Goal: Contribute content: Add original content to the website for others to see

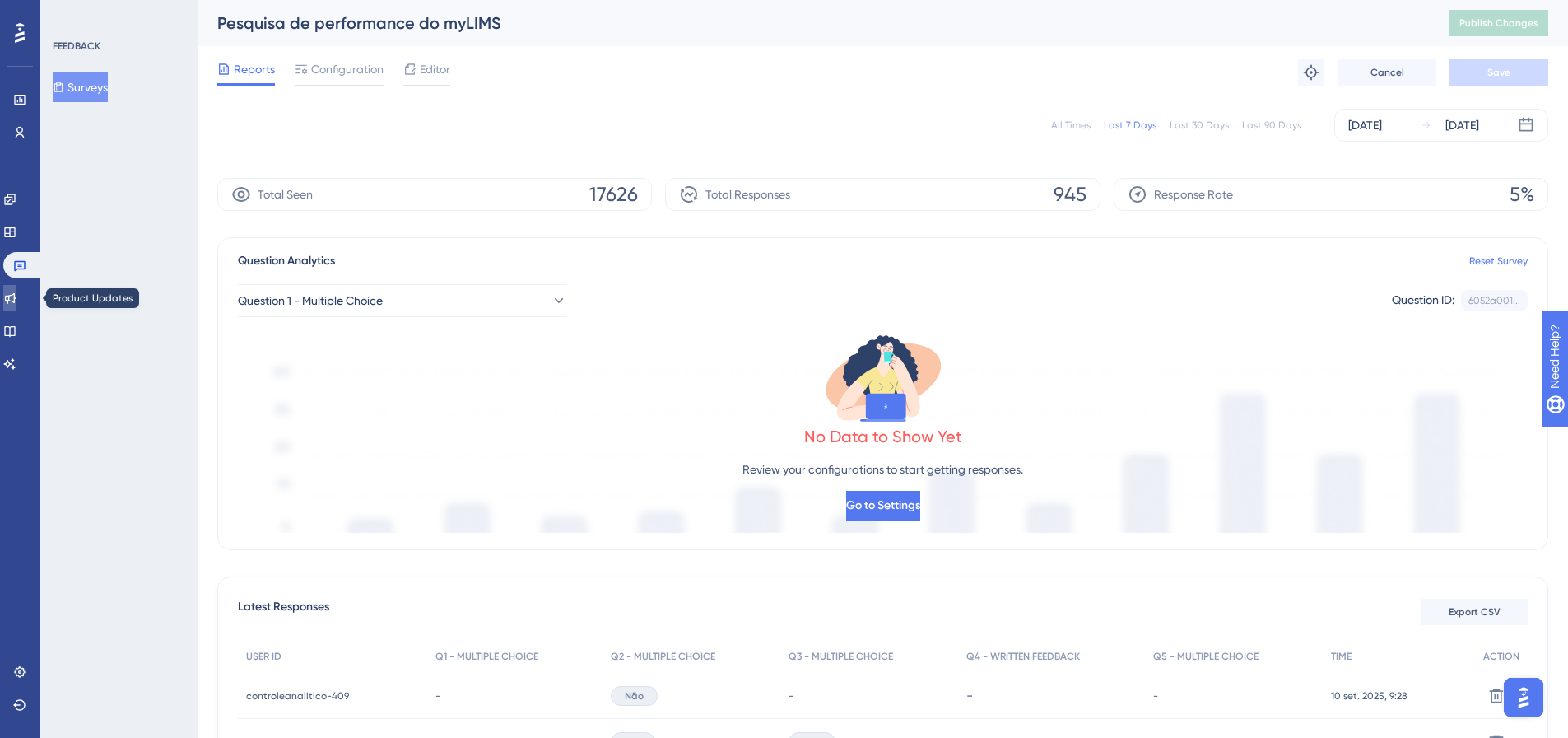
drag, startPoint x: 14, startPoint y: 298, endPoint x: 76, endPoint y: 301, distance: 62.1
click at [14, 298] on icon at bounding box center [10, 298] width 13 height 13
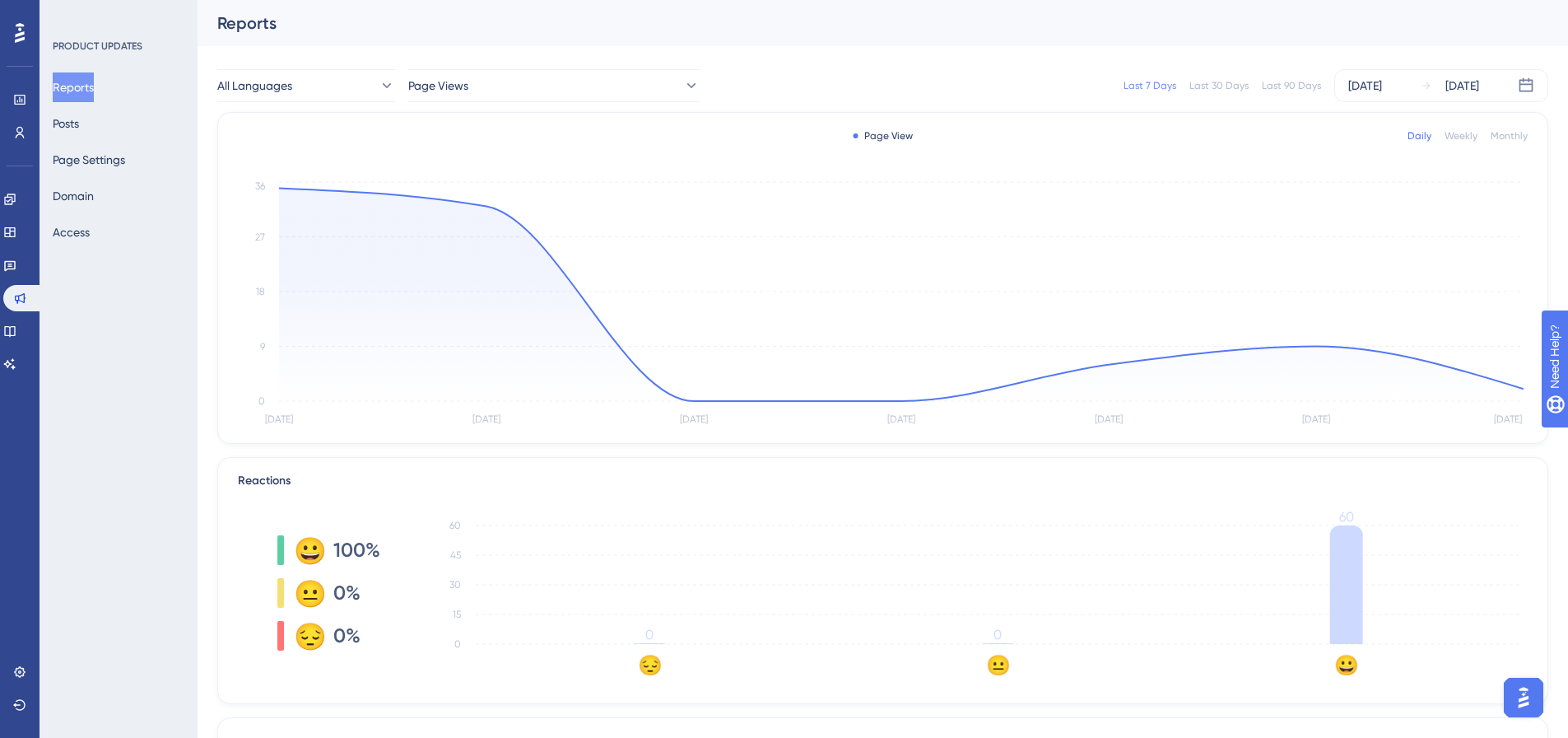
click at [137, 520] on div "PRODUCT UPDATES Reports Posts Page Settings Domain Access" at bounding box center [118, 369] width 158 height 738
click at [57, 127] on button "Posts" at bounding box center [66, 123] width 26 height 30
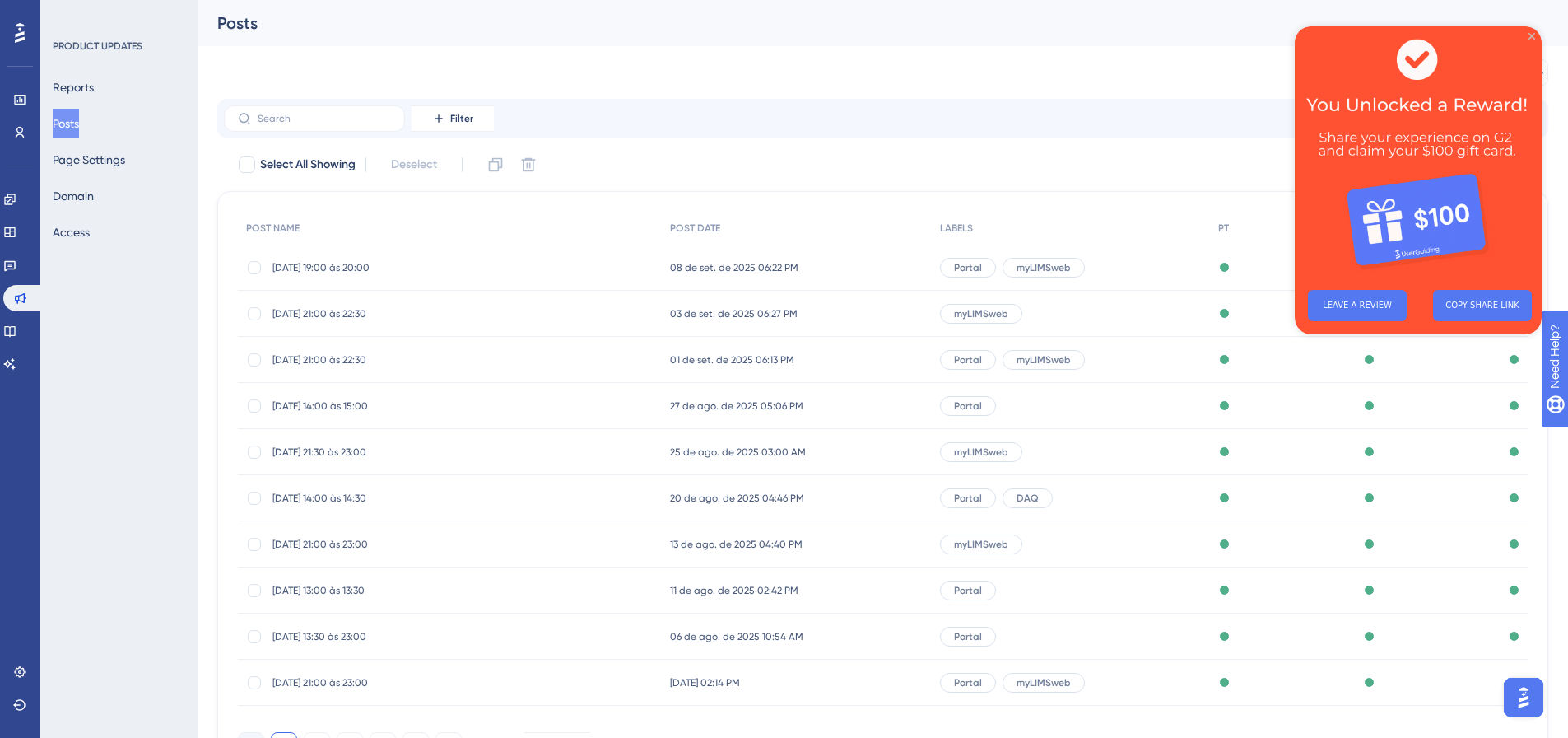
click at [1532, 35] on icon "Close Preview" at bounding box center [1532, 35] width 6 height 6
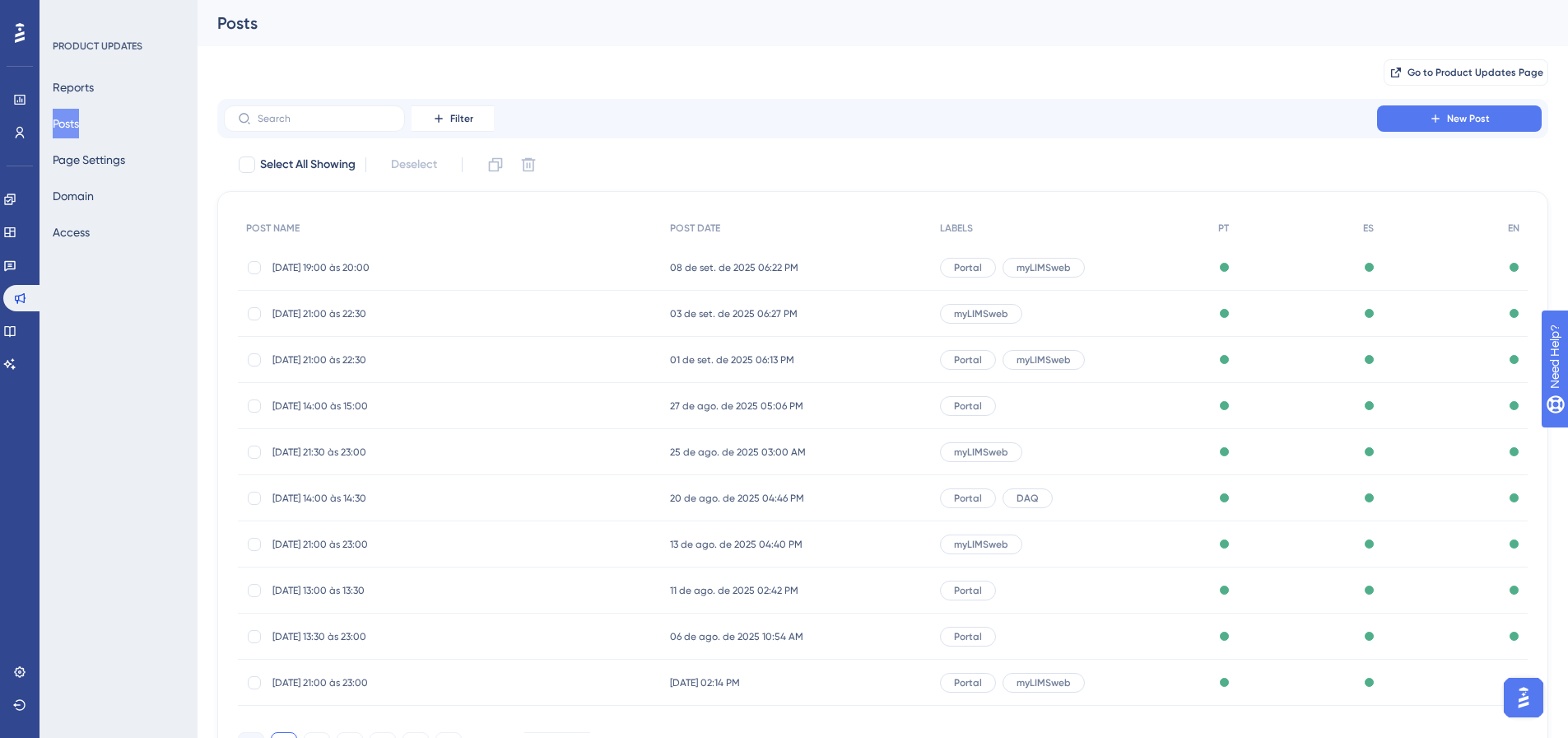
click at [837, 33] on div "Posts" at bounding box center [862, 23] width 1290 height 23
click at [1380, 116] on button "New Post" at bounding box center [1459, 118] width 165 height 26
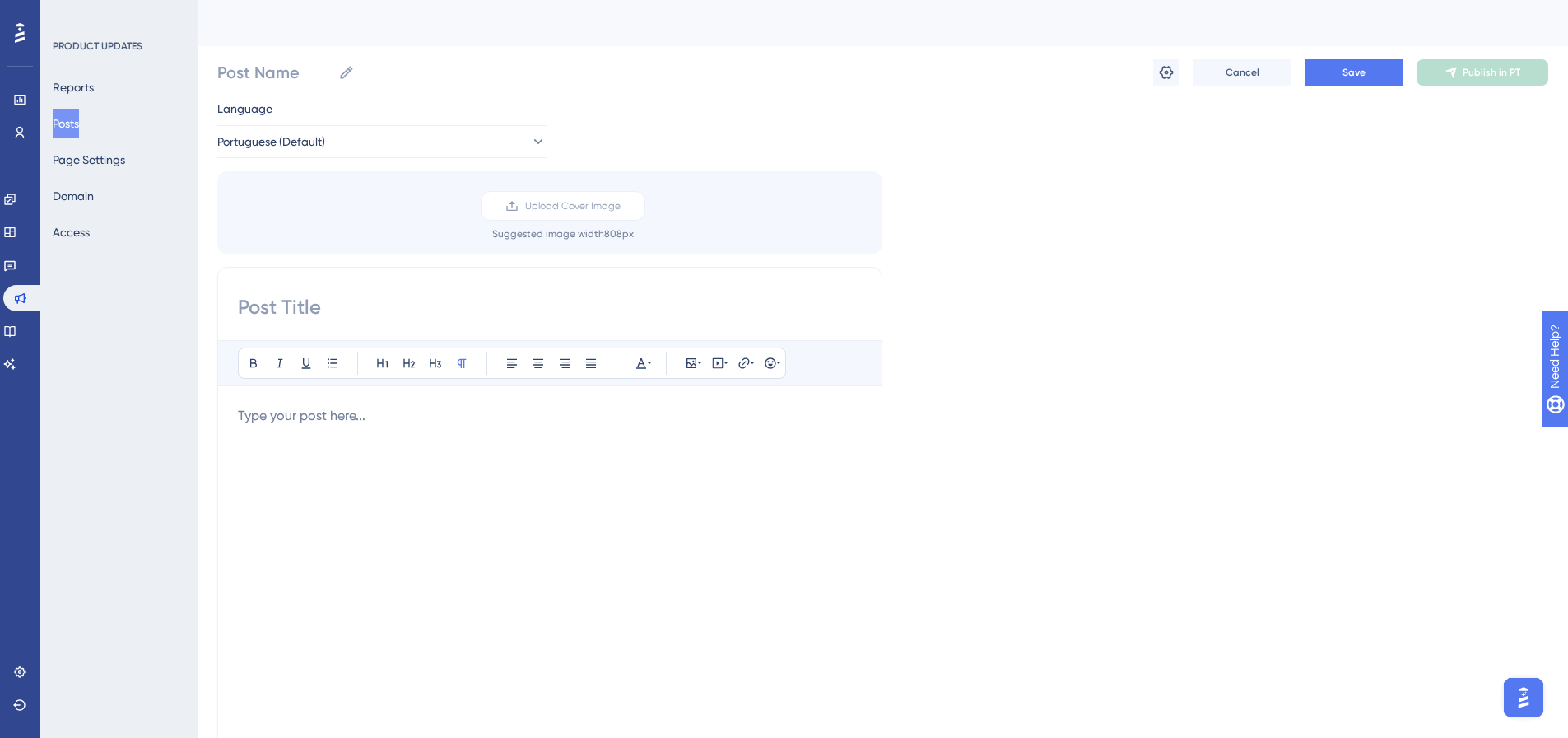
click at [281, 307] on input at bounding box center [550, 307] width 624 height 26
click at [324, 426] on div at bounding box center [550, 587] width 624 height 362
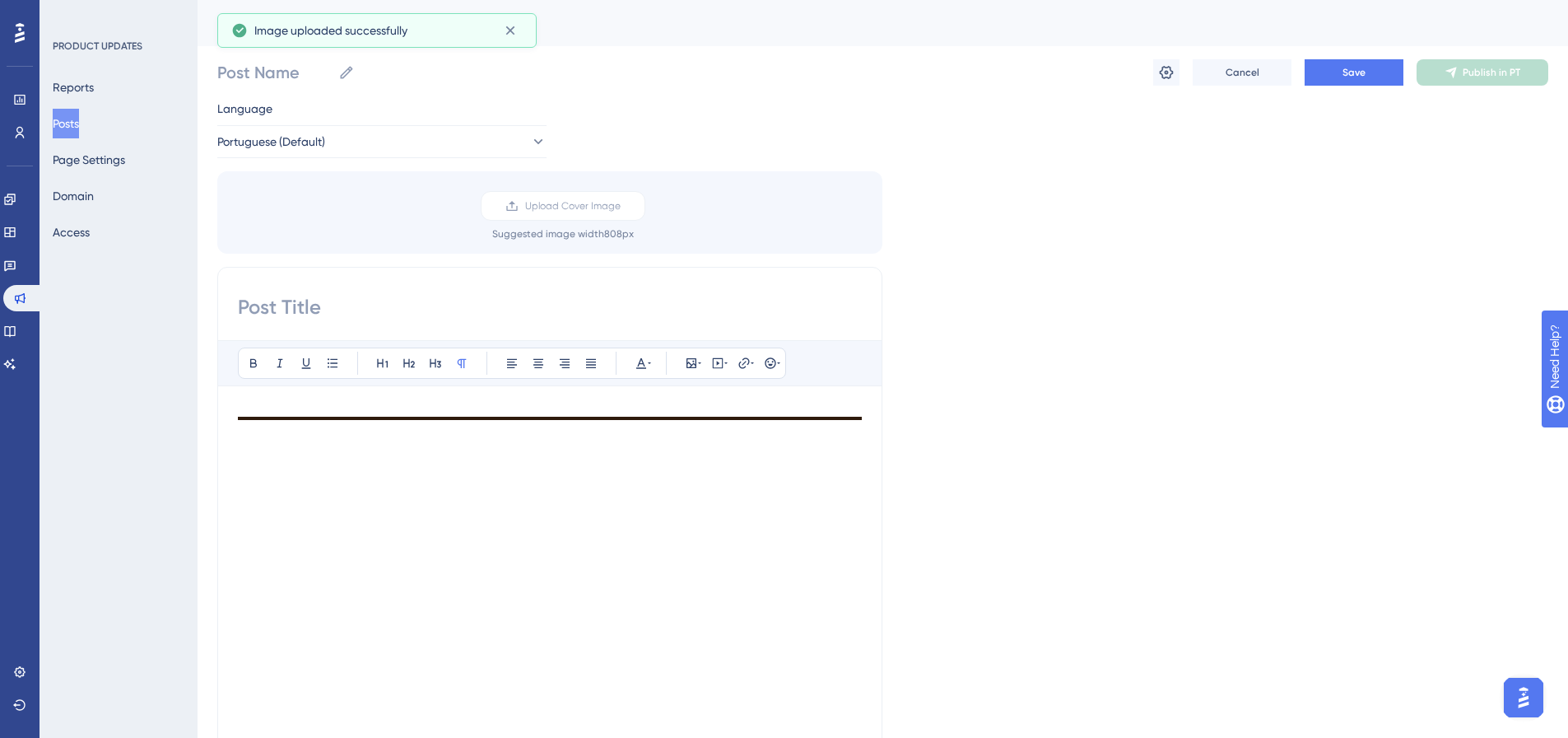
click at [739, 422] on div at bounding box center [550, 416] width 624 height 20
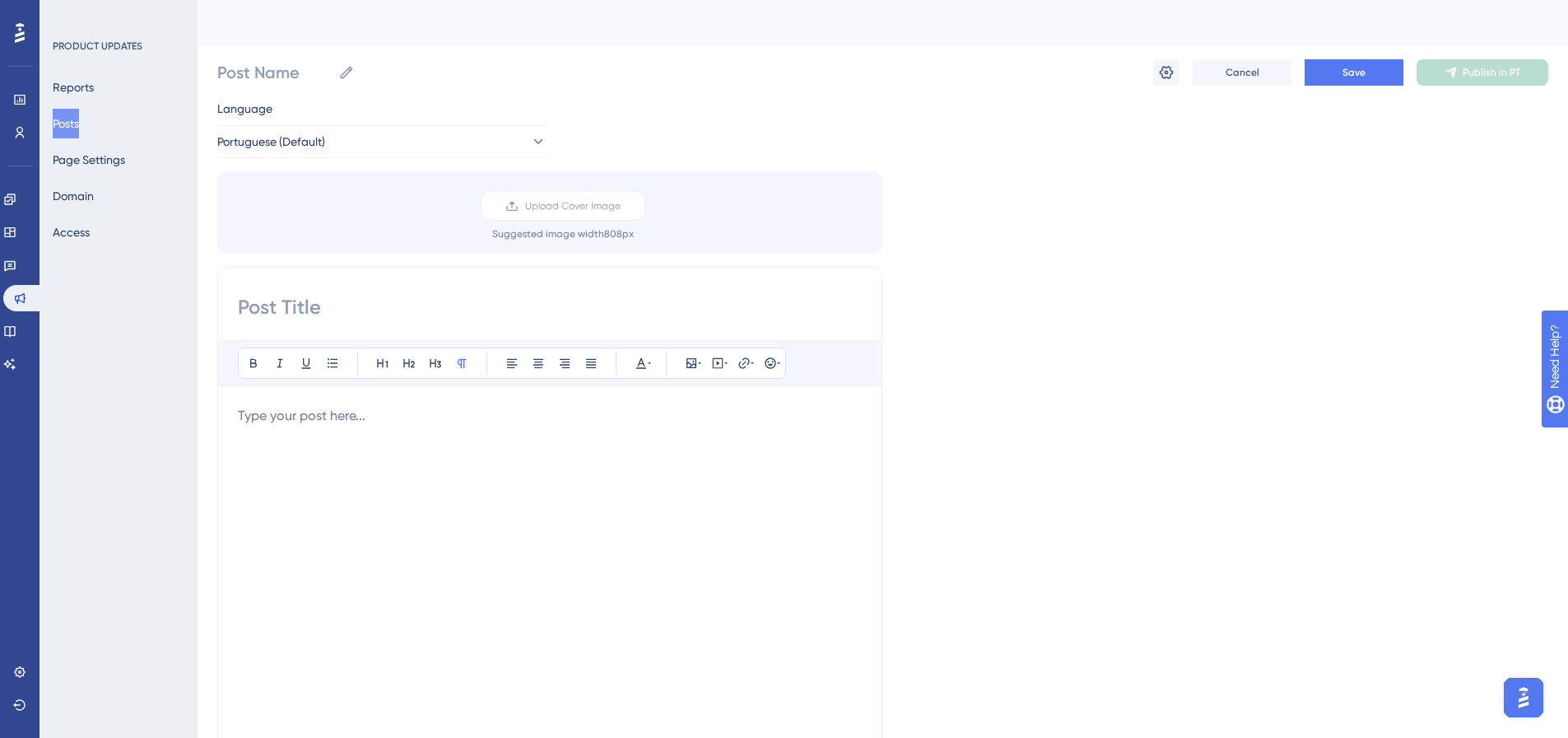
click at [453, 401] on div "Bold Italic Underline Bullet Point Heading 1 Heading 2 Heading 3 Normal Align L…" at bounding box center [550, 554] width 624 height 428
click at [453, 414] on p at bounding box center [550, 416] width 624 height 20
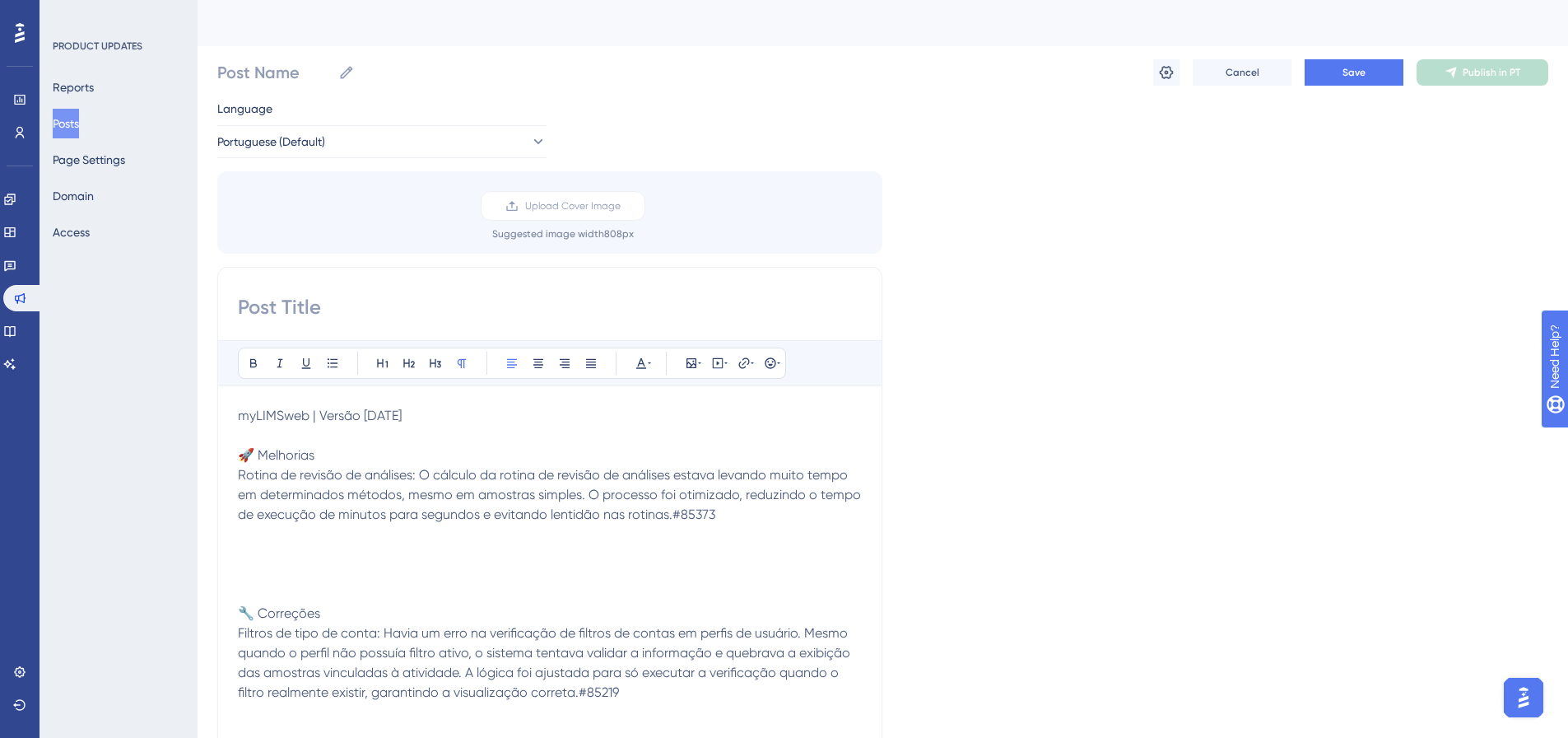
click at [361, 558] on p at bounding box center [550, 554] width 624 height 20
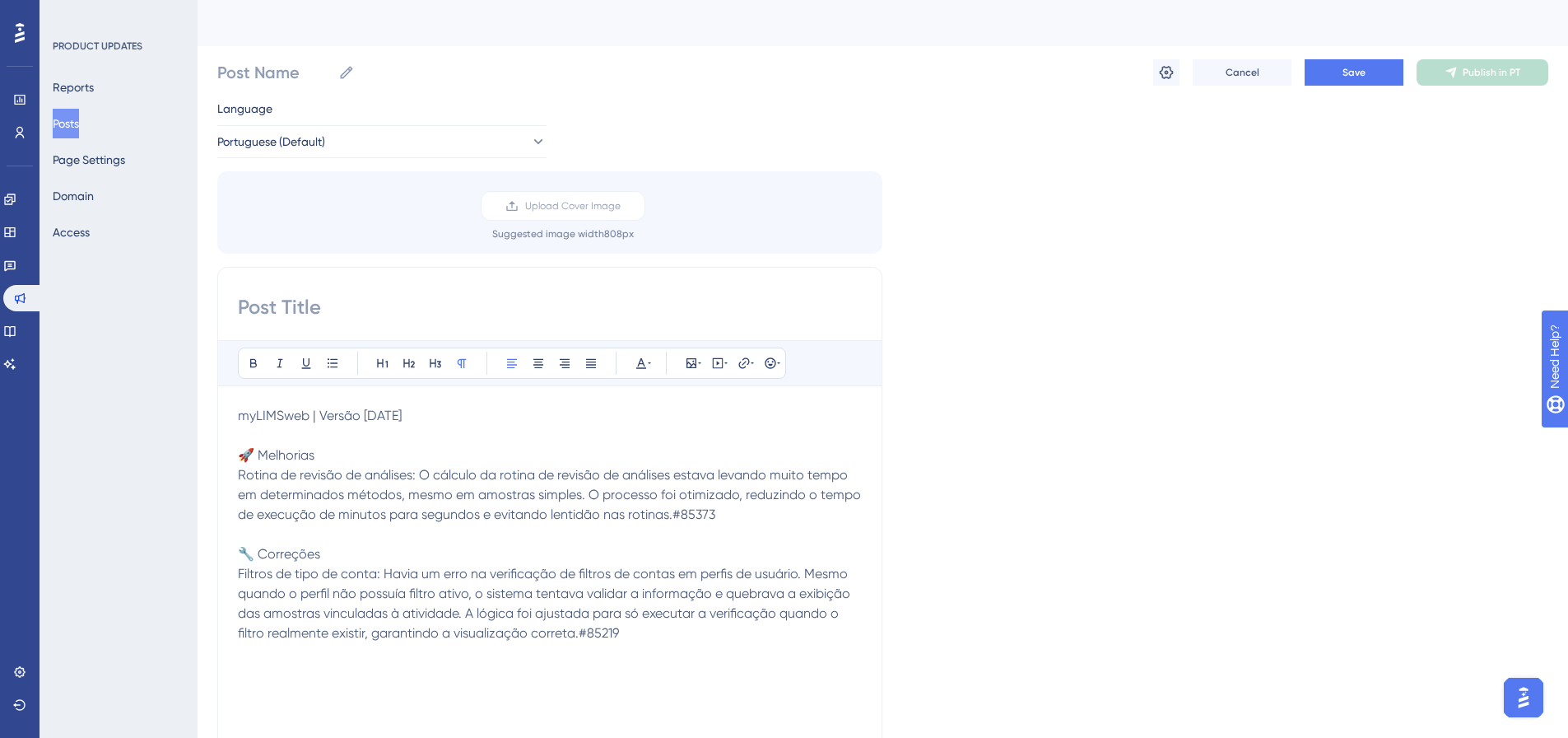
drag, startPoint x: 428, startPoint y: 412, endPoint x: 222, endPoint y: 408, distance: 206.0
click at [222, 408] on div "Bold Italic Underline Bullet Point Heading 1 Heading 2 Heading 3 Normal Align L…" at bounding box center [550, 528] width 665 height 522
click at [249, 358] on icon at bounding box center [253, 363] width 13 height 13
click at [412, 368] on icon at bounding box center [409, 363] width 13 height 13
drag, startPoint x: 339, startPoint y: 465, endPoint x: 242, endPoint y: 458, distance: 97.3
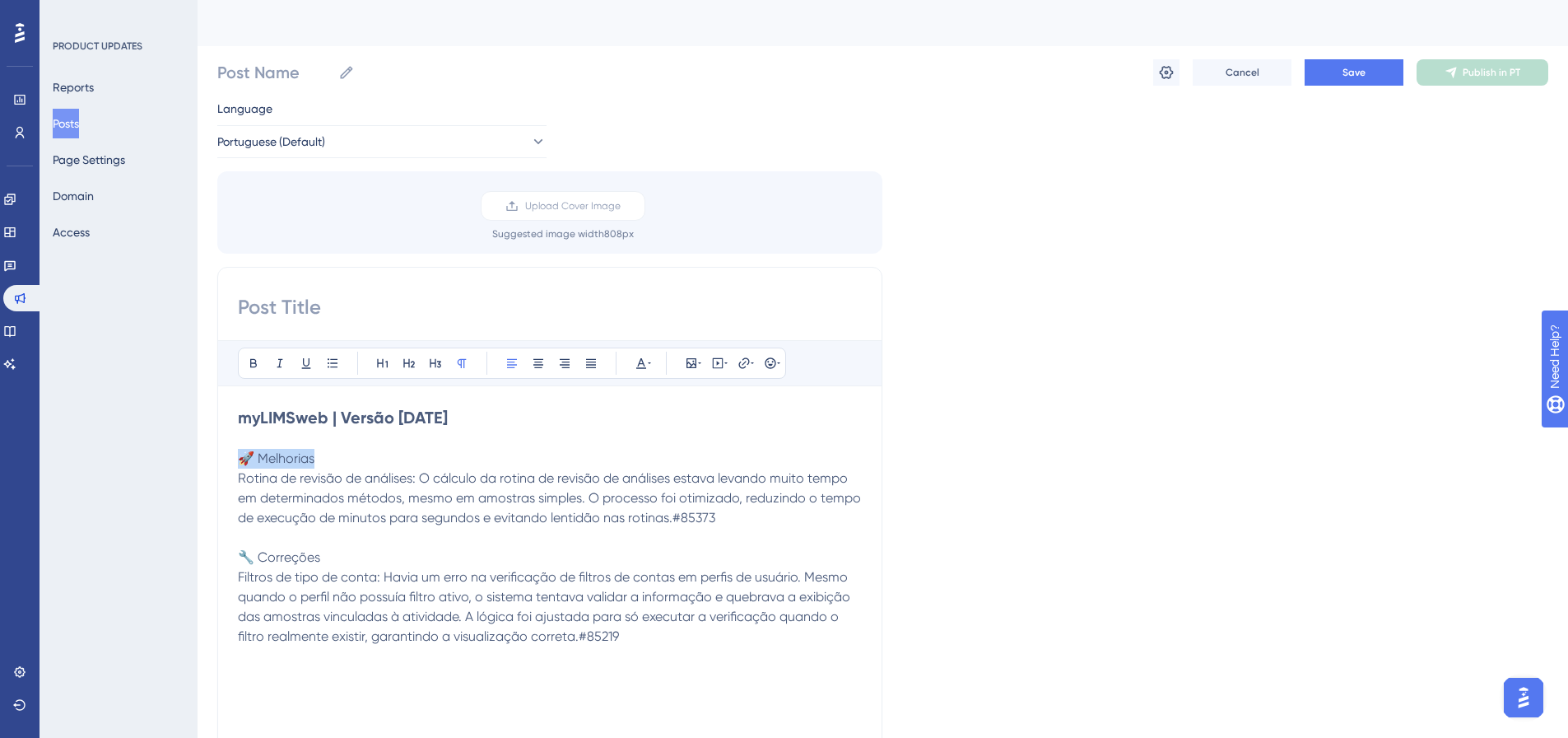
click at [242, 458] on p "🚀 Melhorias" at bounding box center [550, 459] width 624 height 20
click at [250, 352] on button at bounding box center [253, 362] width 23 height 23
click at [410, 365] on icon at bounding box center [409, 363] width 12 height 9
click at [460, 414] on h2 "myLIMSweb | Versão [DATE]" at bounding box center [550, 417] width 624 height 23
drag, startPoint x: 460, startPoint y: 414, endPoint x: 238, endPoint y: 414, distance: 222.0
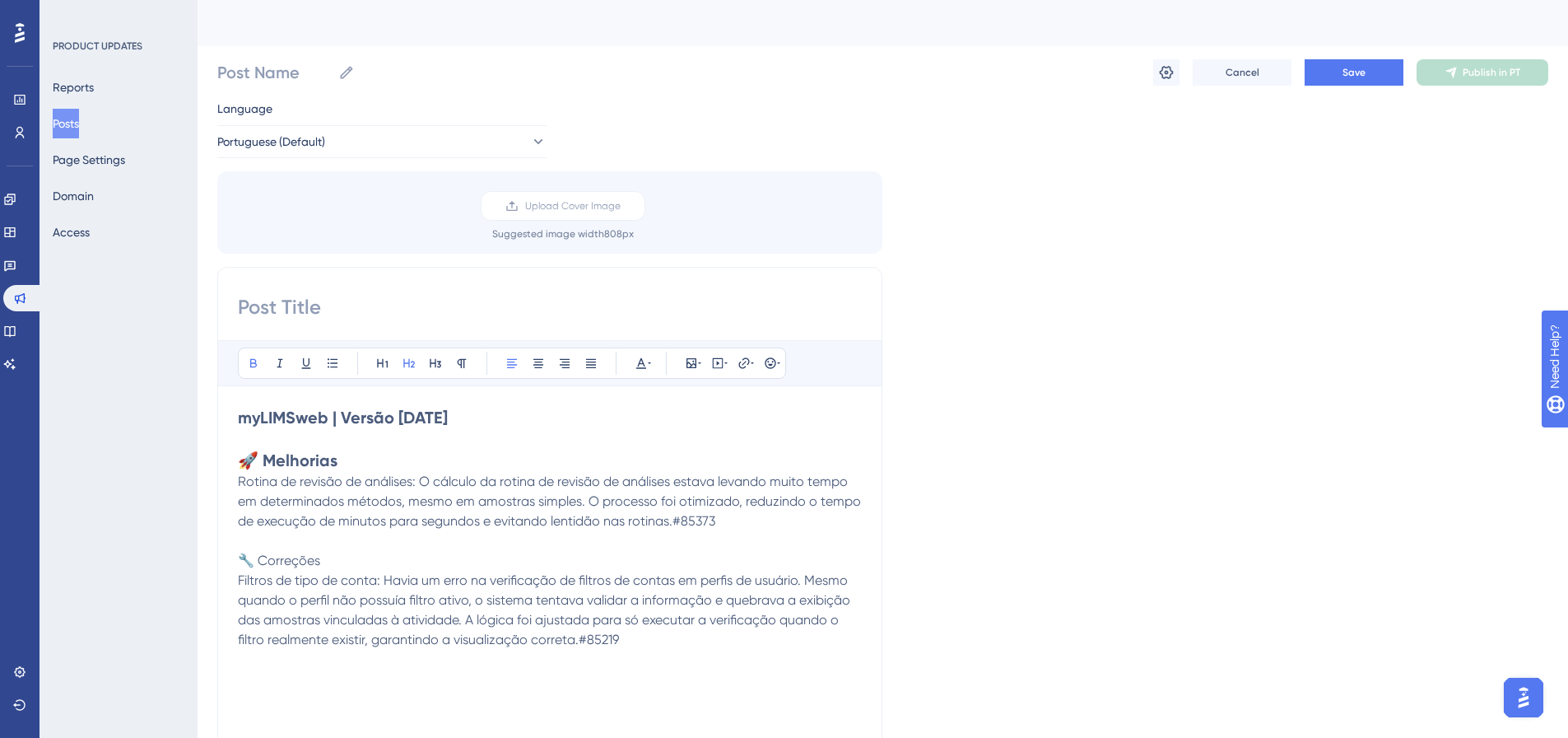
click at [238, 414] on div "Bold Italic Underline Bullet Point Heading 1 Heading 2 Heading 3 Normal Align L…" at bounding box center [550, 528] width 665 height 522
click at [381, 367] on icon at bounding box center [382, 363] width 13 height 13
drag, startPoint x: 332, startPoint y: 565, endPoint x: 244, endPoint y: 562, distance: 88.1
click at [244, 562] on p "🔧 Correções" at bounding box center [550, 564] width 624 height 20
click at [246, 361] on button at bounding box center [253, 362] width 23 height 23
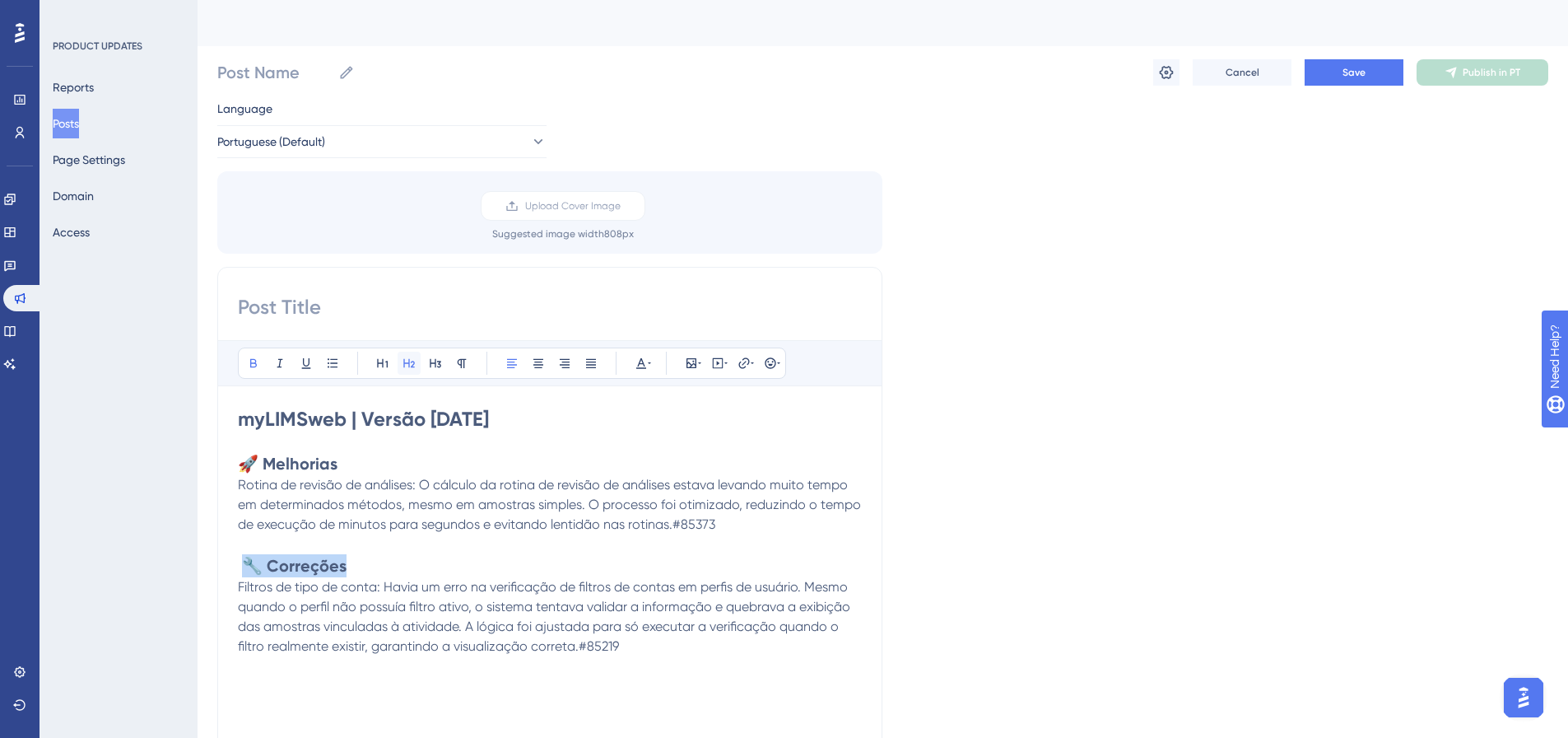
click at [406, 366] on icon at bounding box center [409, 363] width 13 height 13
drag, startPoint x: 723, startPoint y: 527, endPoint x: 677, endPoint y: 526, distance: 46.0
click at [677, 526] on p "Rotina de revisão de análises: O cálculo da rotina de revisão de análises estav…" at bounding box center [550, 504] width 624 height 59
click at [644, 359] on icon at bounding box center [641, 363] width 13 height 13
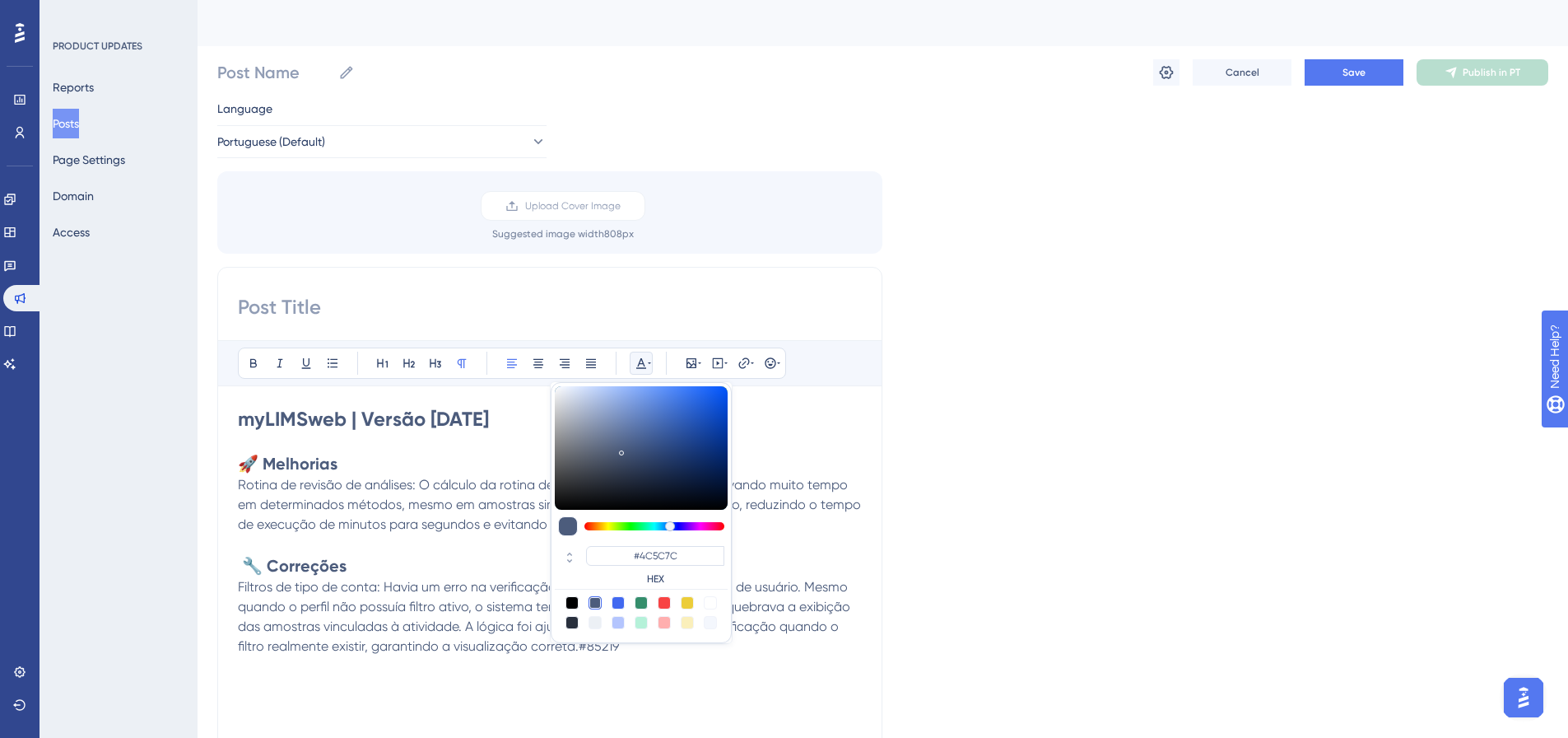
click at [712, 598] on div at bounding box center [710, 602] width 13 height 13
type input "#FFFFFF"
click at [685, 650] on p "Filtros de tipo de conta: Havia um erro na verificação de filtros de contas em …" at bounding box center [550, 616] width 624 height 79
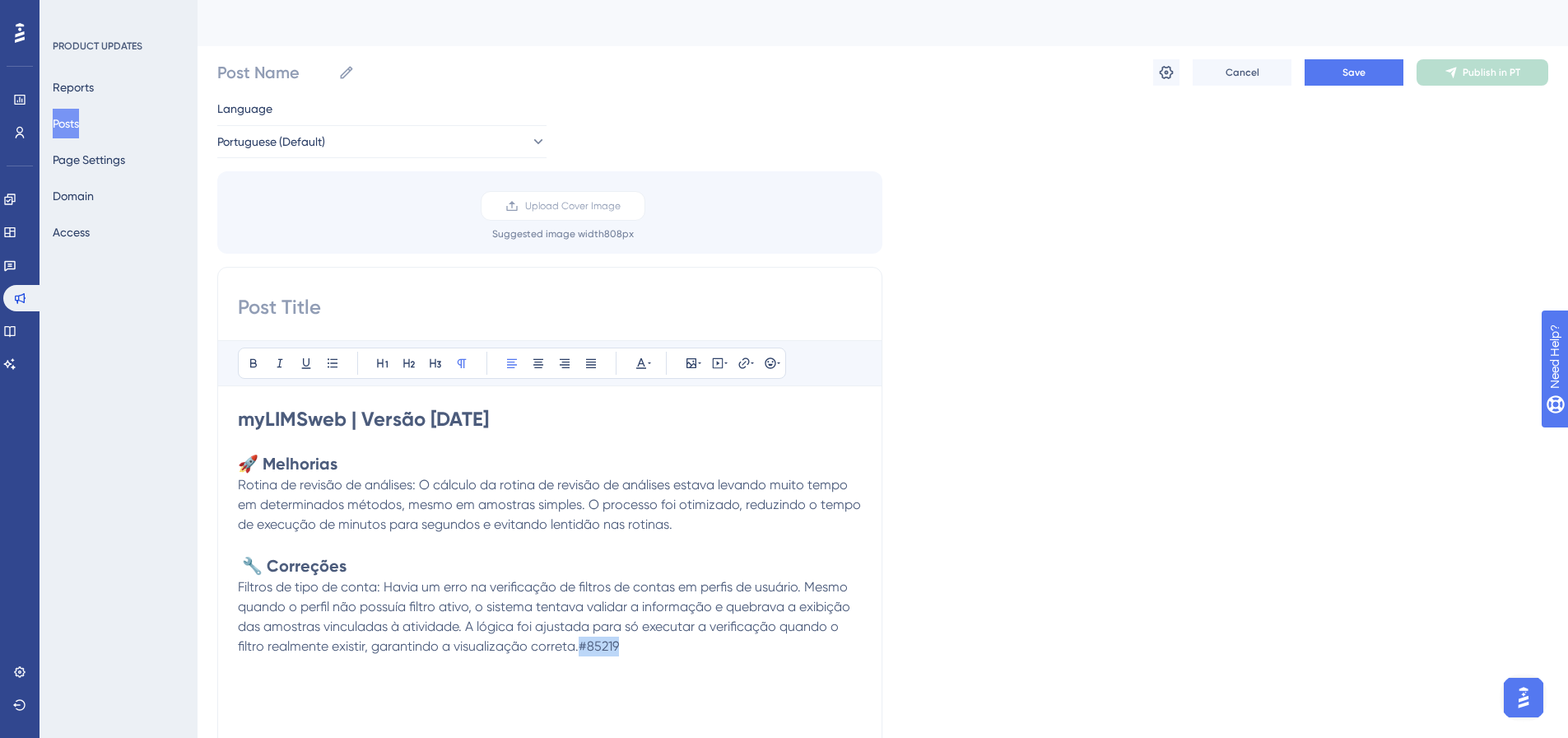
drag, startPoint x: 663, startPoint y: 647, endPoint x: 582, endPoint y: 649, distance: 81.0
click at [582, 649] on p "Filtros de tipo de conta: Havia um erro na verificação de filtros de contas em …" at bounding box center [550, 616] width 624 height 79
click at [652, 361] on button at bounding box center [641, 362] width 23 height 23
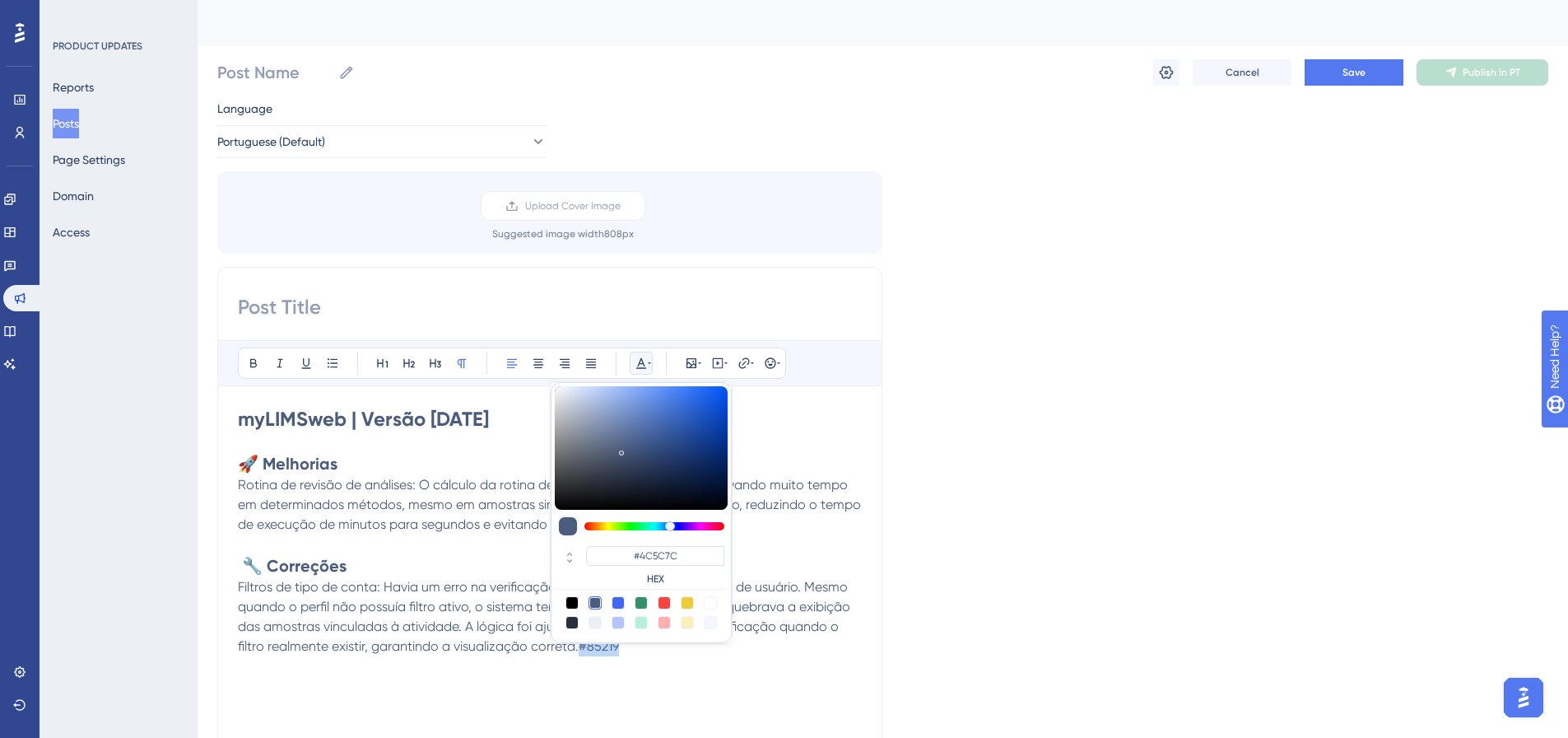
click at [708, 602] on div at bounding box center [710, 602] width 13 height 13
type input "#FFFFFF"
click at [494, 623] on span "Filtros de tipo de conta: Havia um erro na verificação de filtros de contas em …" at bounding box center [545, 616] width 616 height 75
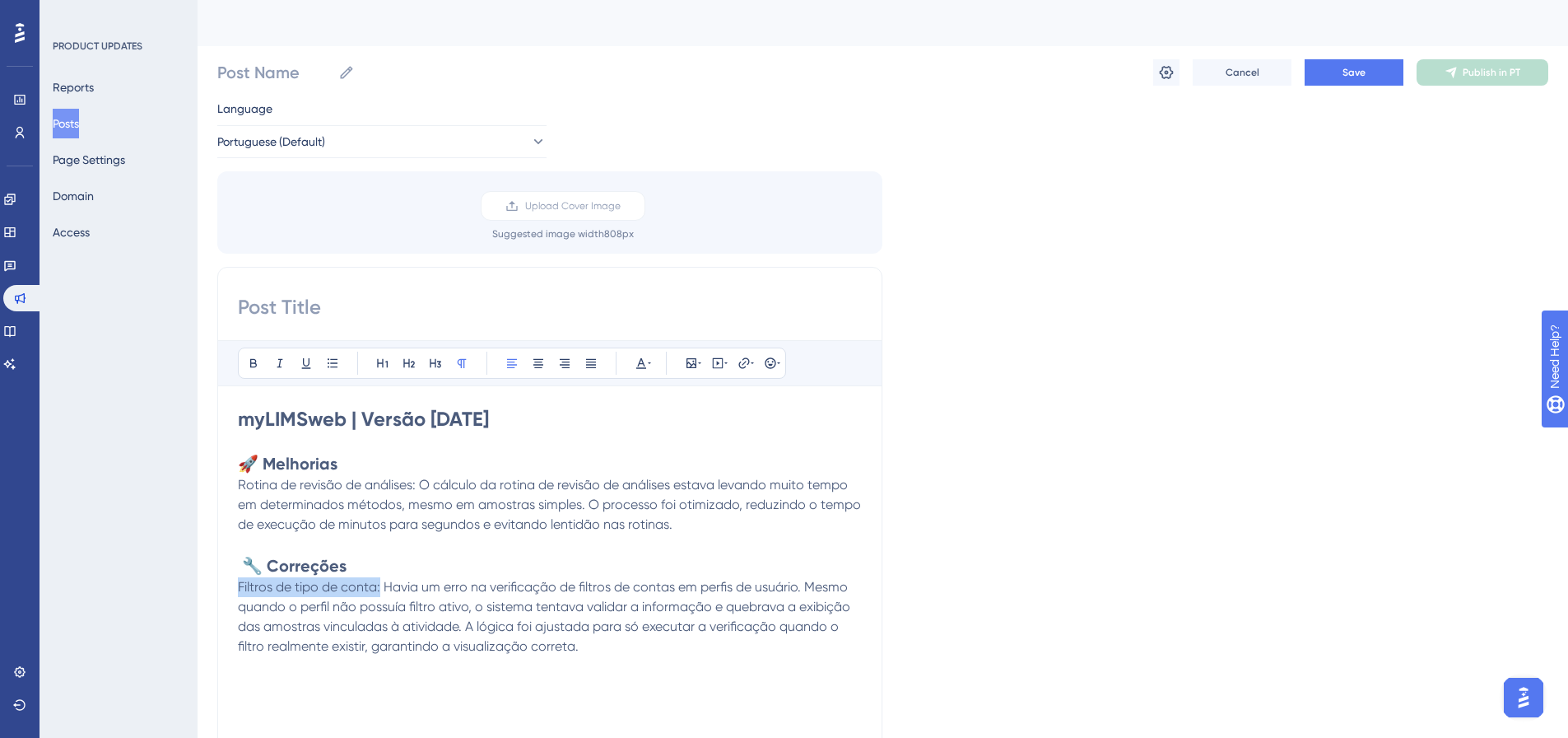
drag, startPoint x: 381, startPoint y: 586, endPoint x: 204, endPoint y: 578, distance: 177.2
click at [204, 578] on div "Performance Users Engagement Widgets Feedback Product Updates Knowledge Base AI…" at bounding box center [883, 609] width 1371 height 1218
click at [258, 352] on button at bounding box center [253, 362] width 23 height 23
click at [333, 358] on icon at bounding box center [332, 363] width 13 height 13
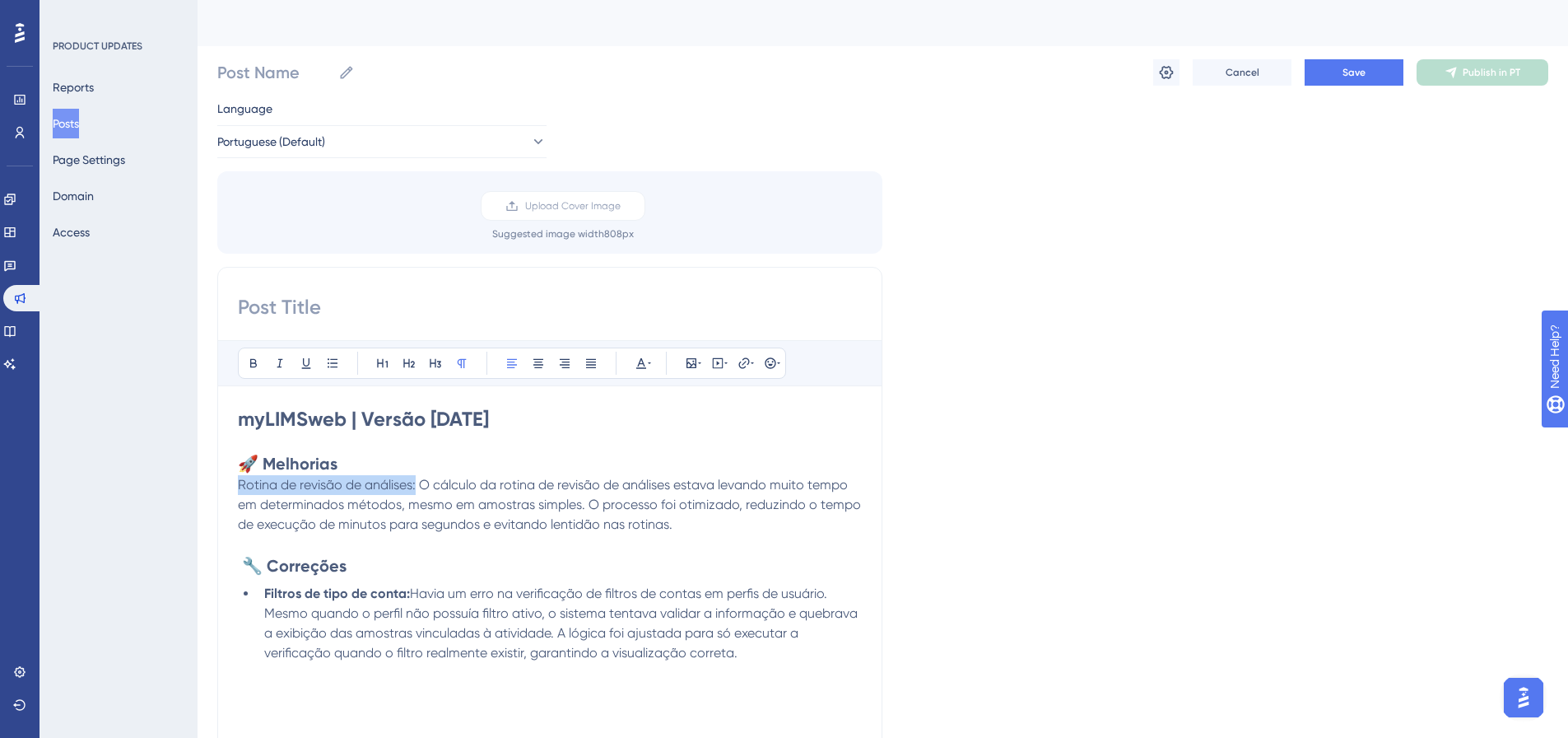
drag, startPoint x: 361, startPoint y: 489, endPoint x: 236, endPoint y: 479, distance: 125.4
click at [236, 479] on div "Bold Italic Underline Bullet Point Heading 1 Heading 2 Heading 3 Normal Align L…" at bounding box center [550, 528] width 665 height 522
click at [249, 367] on icon at bounding box center [253, 363] width 13 height 13
click at [326, 364] on icon at bounding box center [332, 363] width 13 height 13
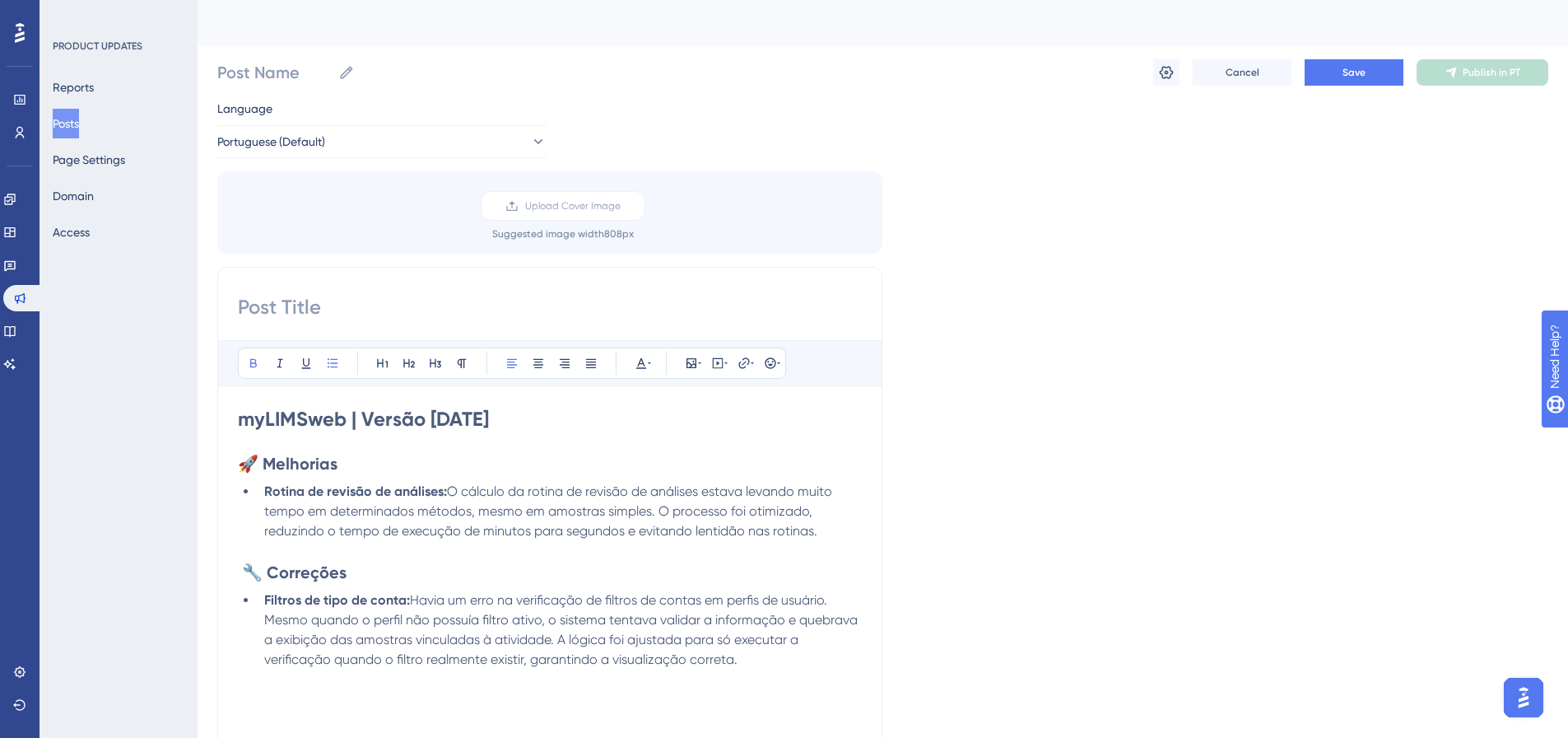
click at [572, 506] on span "O cálculo da rotina de revisão de análises estava levando muito tempo em determ…" at bounding box center [550, 511] width 572 height 56
click at [388, 556] on p at bounding box center [550, 551] width 624 height 20
click at [481, 323] on div "Bold Italic Underline Bullet Point Heading 1 Heading 2 Heading 3 Normal Align L…" at bounding box center [550, 528] width 665 height 522
click at [480, 314] on input at bounding box center [550, 307] width 624 height 26
paste input "00/09/25 - 13:30 às 23:00 (horário de [GEOGRAPHIC_DATA])"
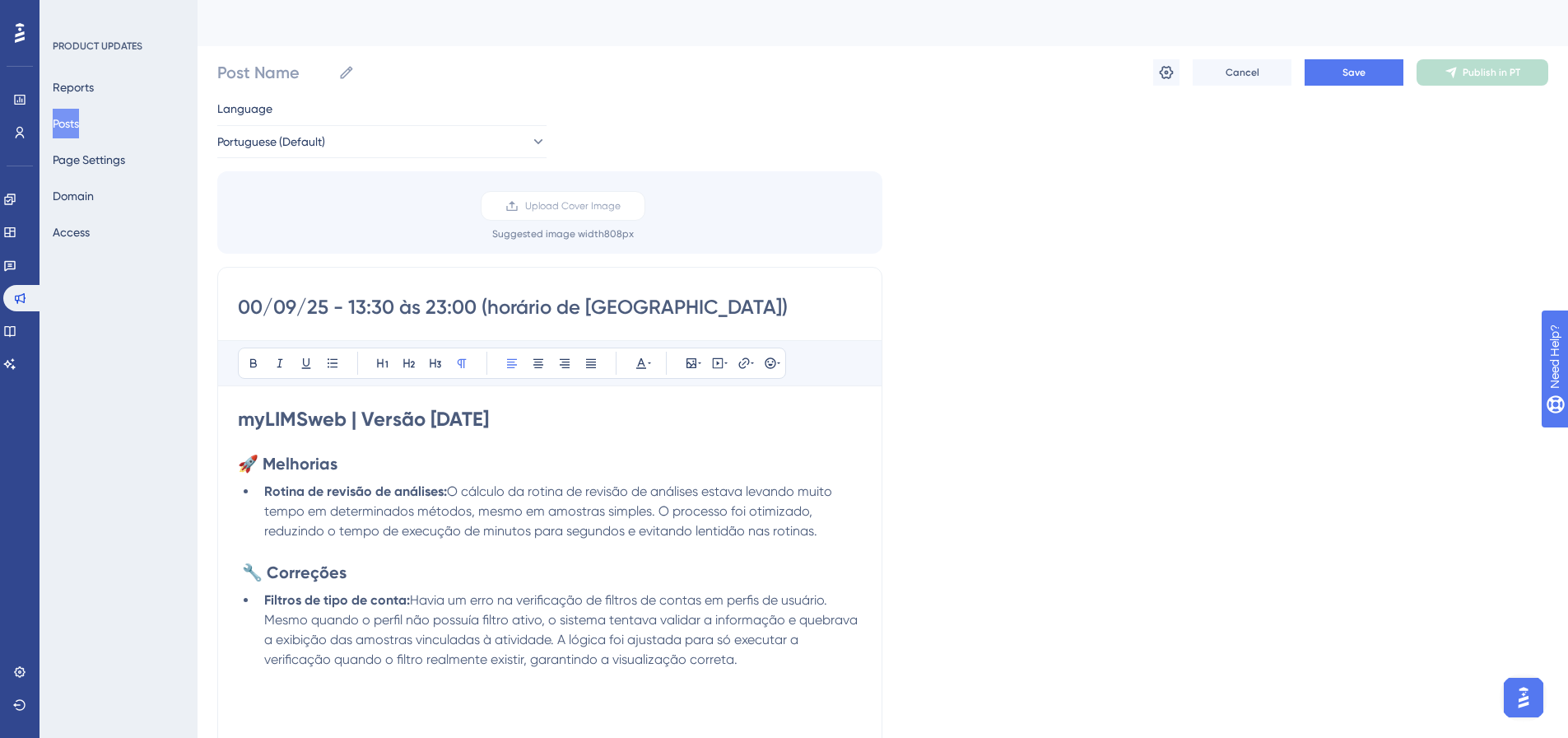
drag, startPoint x: 259, startPoint y: 307, endPoint x: 238, endPoint y: 306, distance: 21.0
click at [238, 306] on input "00/09/25 - 13:30 às 23:00 (horário de [GEOGRAPHIC_DATA])" at bounding box center [550, 307] width 624 height 26
drag, startPoint x: 358, startPoint y: 301, endPoint x: 346, endPoint y: 307, distance: 13.4
click at [346, 307] on input "[DATE] 13:30 às 23:00 (horário de [GEOGRAPHIC_DATA])" at bounding box center [550, 307] width 624 height 26
click at [367, 299] on input "[DATE] 21:30 às 23:00 (horário de [GEOGRAPHIC_DATA])" at bounding box center [550, 307] width 624 height 26
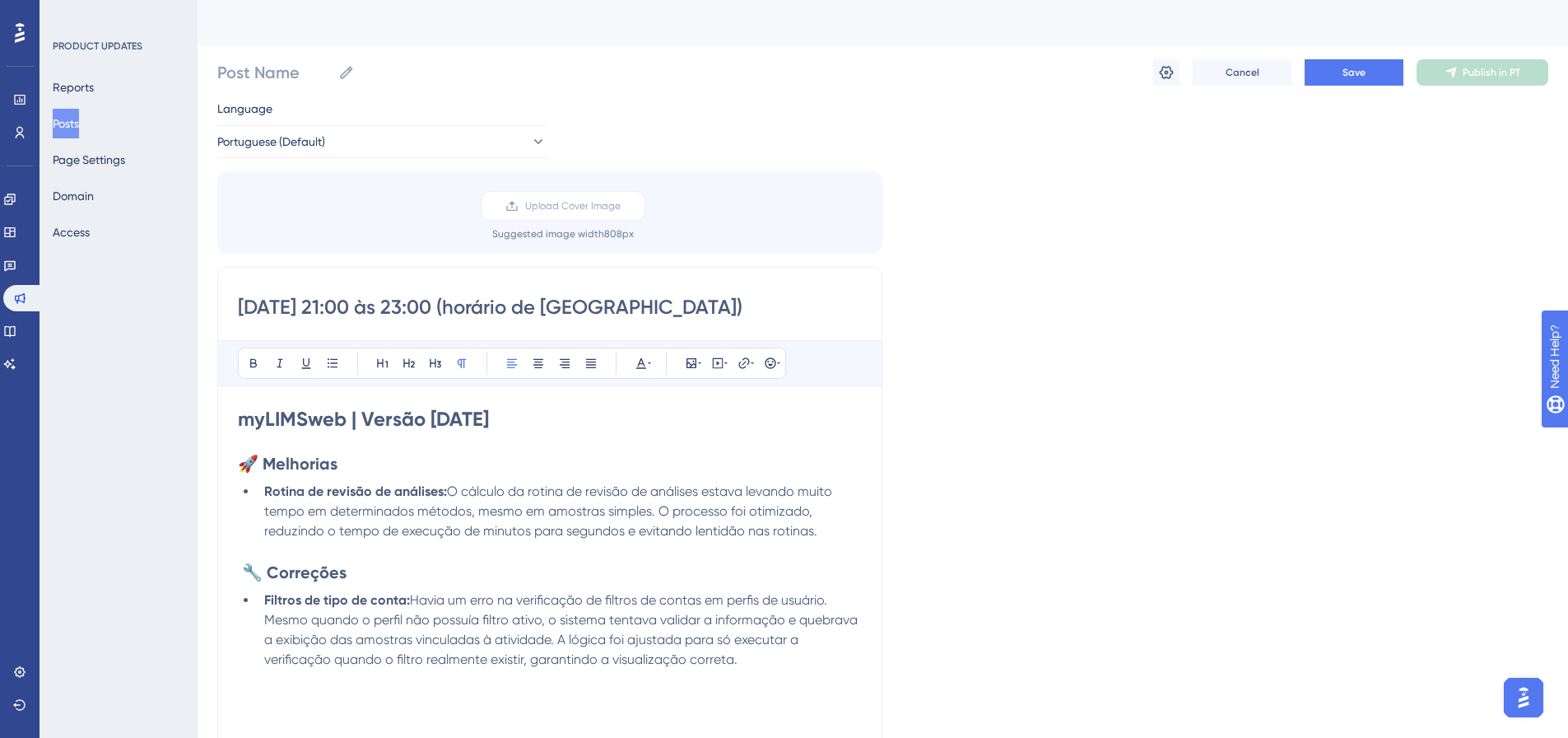
click at [436, 311] on input "[DATE] 21:00 às 23:00 (horário de [GEOGRAPHIC_DATA])" at bounding box center [550, 307] width 624 height 26
drag, startPoint x: 460, startPoint y: 315, endPoint x: 451, endPoint y: 309, distance: 10.8
click at [451, 309] on input "[DATE] 21:00 às 22:00 (horário de [GEOGRAPHIC_DATA])" at bounding box center [550, 307] width 624 height 26
click at [675, 308] on input "[DATE] 21:00 às 22:30 (horário de [GEOGRAPHIC_DATA])" at bounding box center [550, 307] width 624 height 26
type input "[DATE] 21:00 às 22:30 (horário de [GEOGRAPHIC_DATA])"
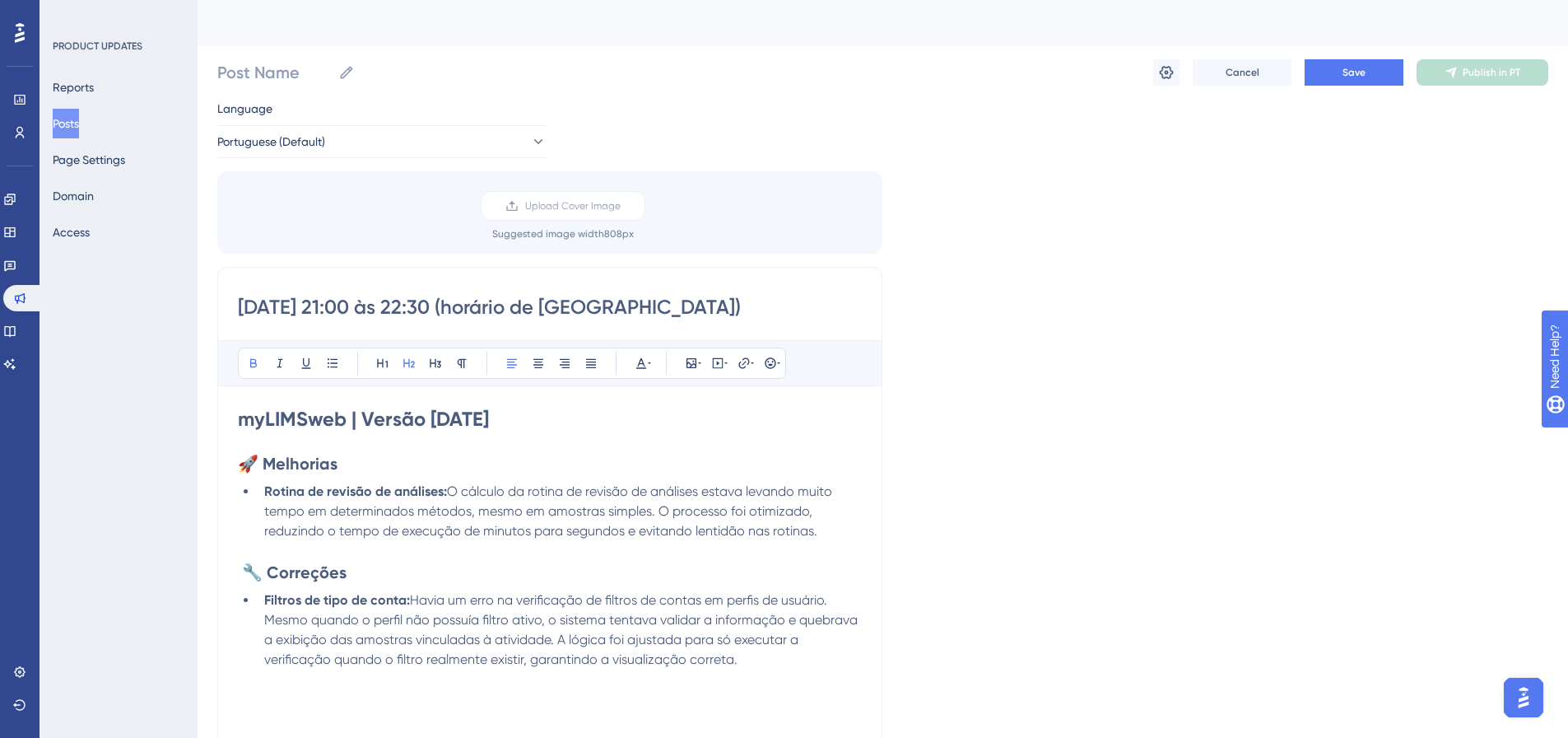
click at [429, 457] on h2 "🚀 Melhorias" at bounding box center [550, 463] width 624 height 23
drag, startPoint x: 470, startPoint y: 303, endPoint x: 229, endPoint y: 305, distance: 241.0
click at [229, 305] on div "[DATE] 21:00 às 22:30 (horário de [GEOGRAPHIC_DATA]) Bold Italic Underline Bull…" at bounding box center [550, 528] width 665 height 522
click at [308, 83] on input "Post Name" at bounding box center [275, 72] width 115 height 23
paste input "[DATE] 21:00 às 22:30"
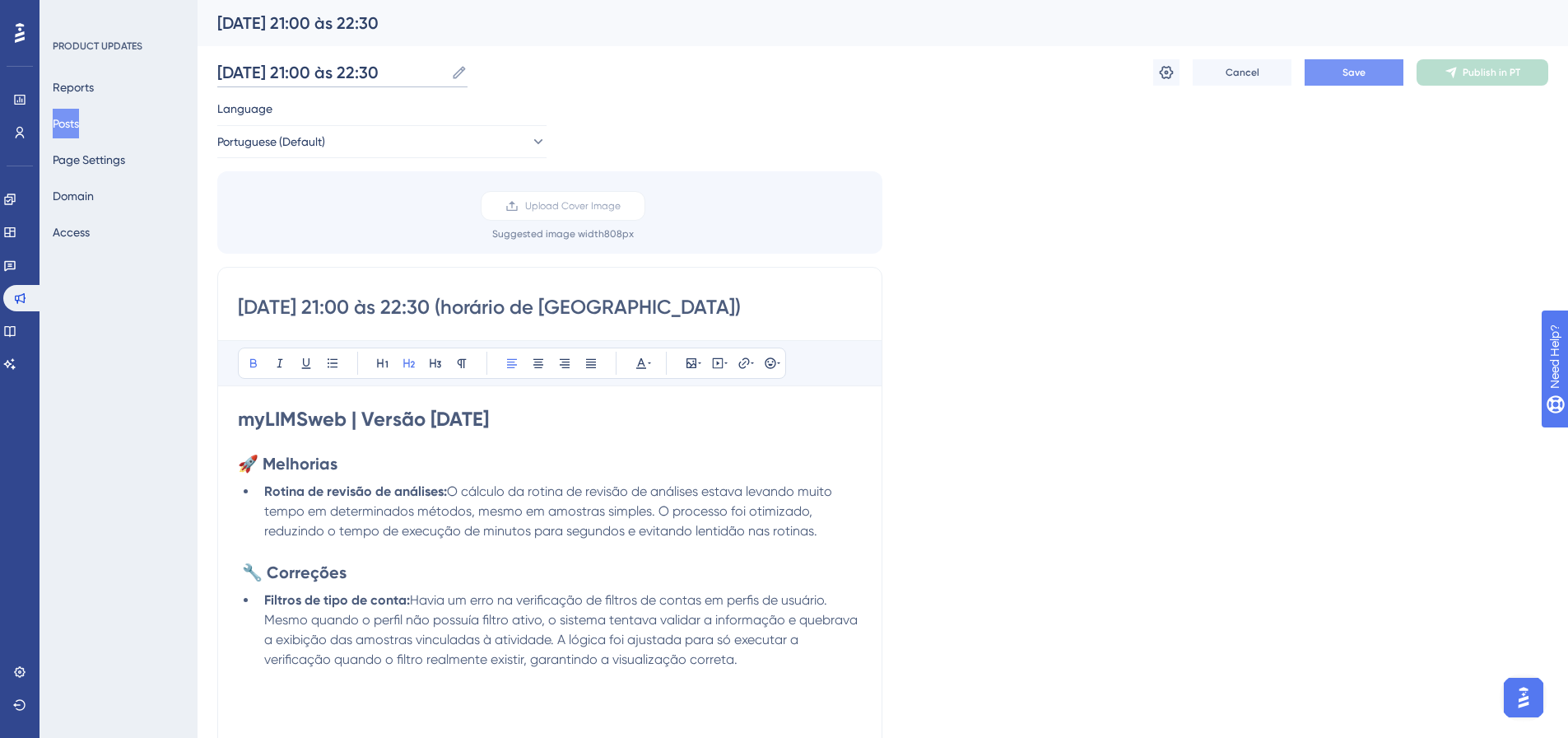
type input "[DATE] 21:00 às 22:30"
click at [1361, 83] on button "Save" at bounding box center [1354, 72] width 99 height 26
click at [1453, 76] on icon at bounding box center [1451, 73] width 11 height 11
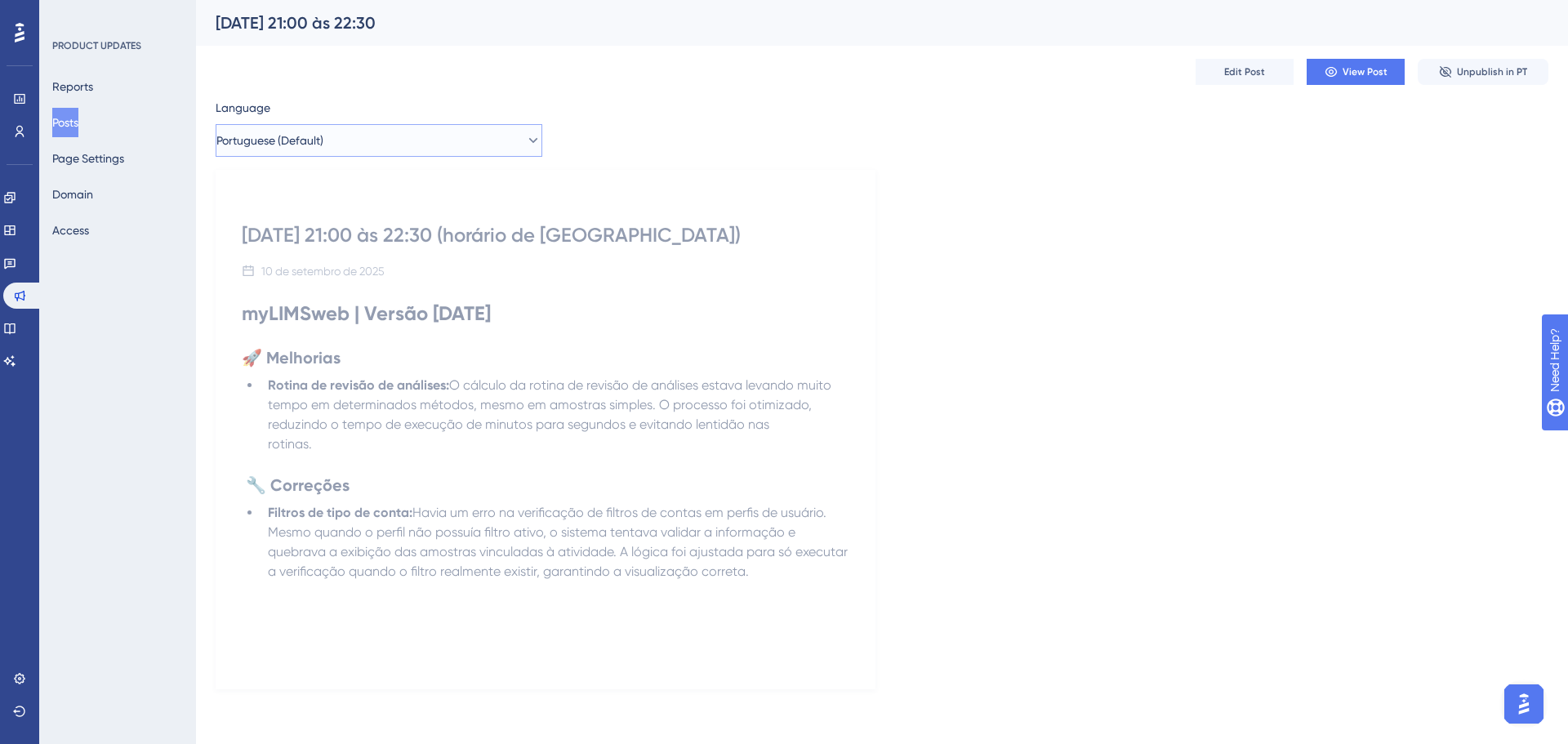
click at [519, 149] on button "Portuguese (Default)" at bounding box center [379, 140] width 327 height 33
click at [406, 224] on button "Spanish Spanish No translation" at bounding box center [379, 223] width 305 height 33
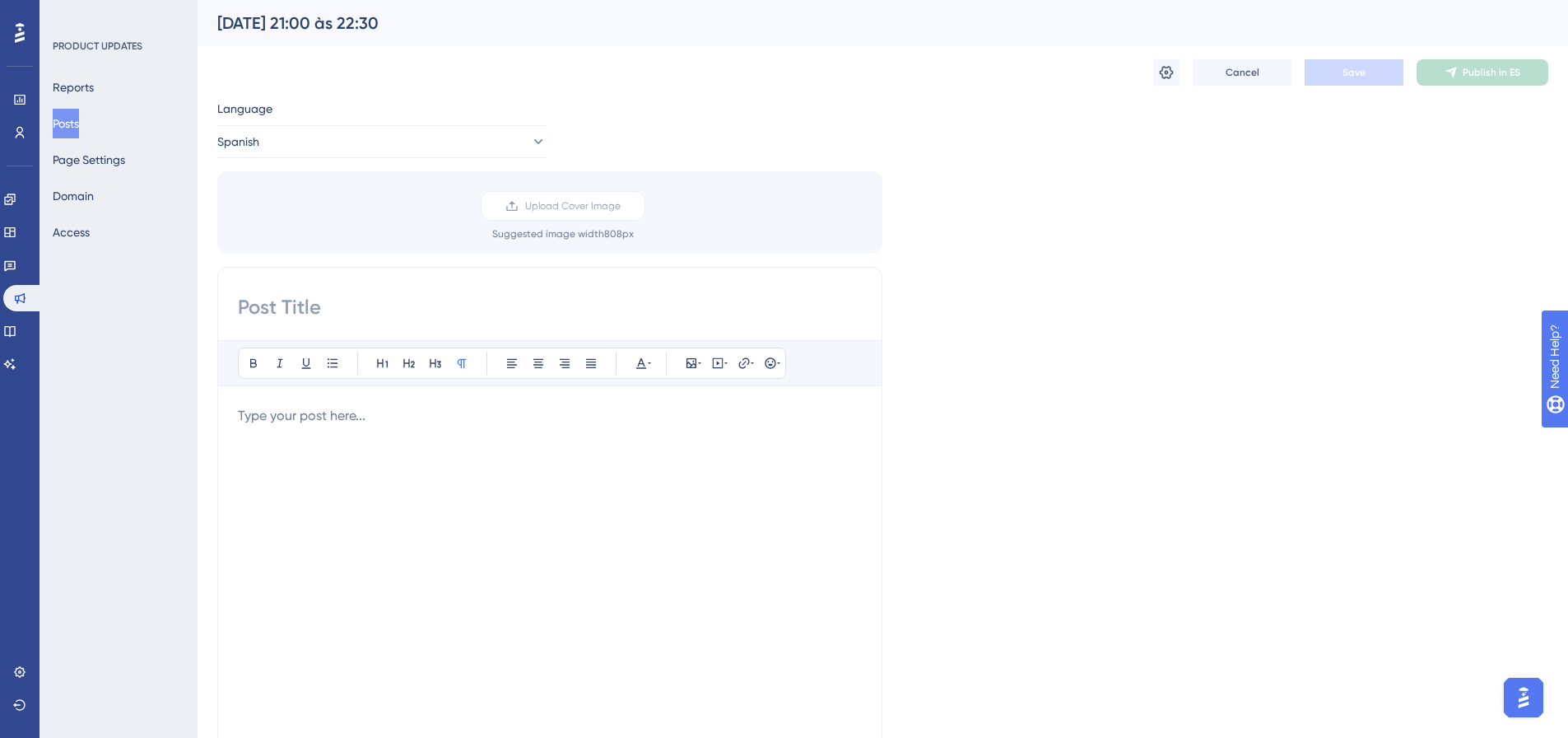
click at [555, 305] on input at bounding box center [550, 307] width 624 height 26
click at [443, 319] on input at bounding box center [550, 307] width 624 height 26
paste input "00/09/25 – de 13:30 a 23:00 (UTC-3, Hora de [GEOGRAPHIC_DATA])"
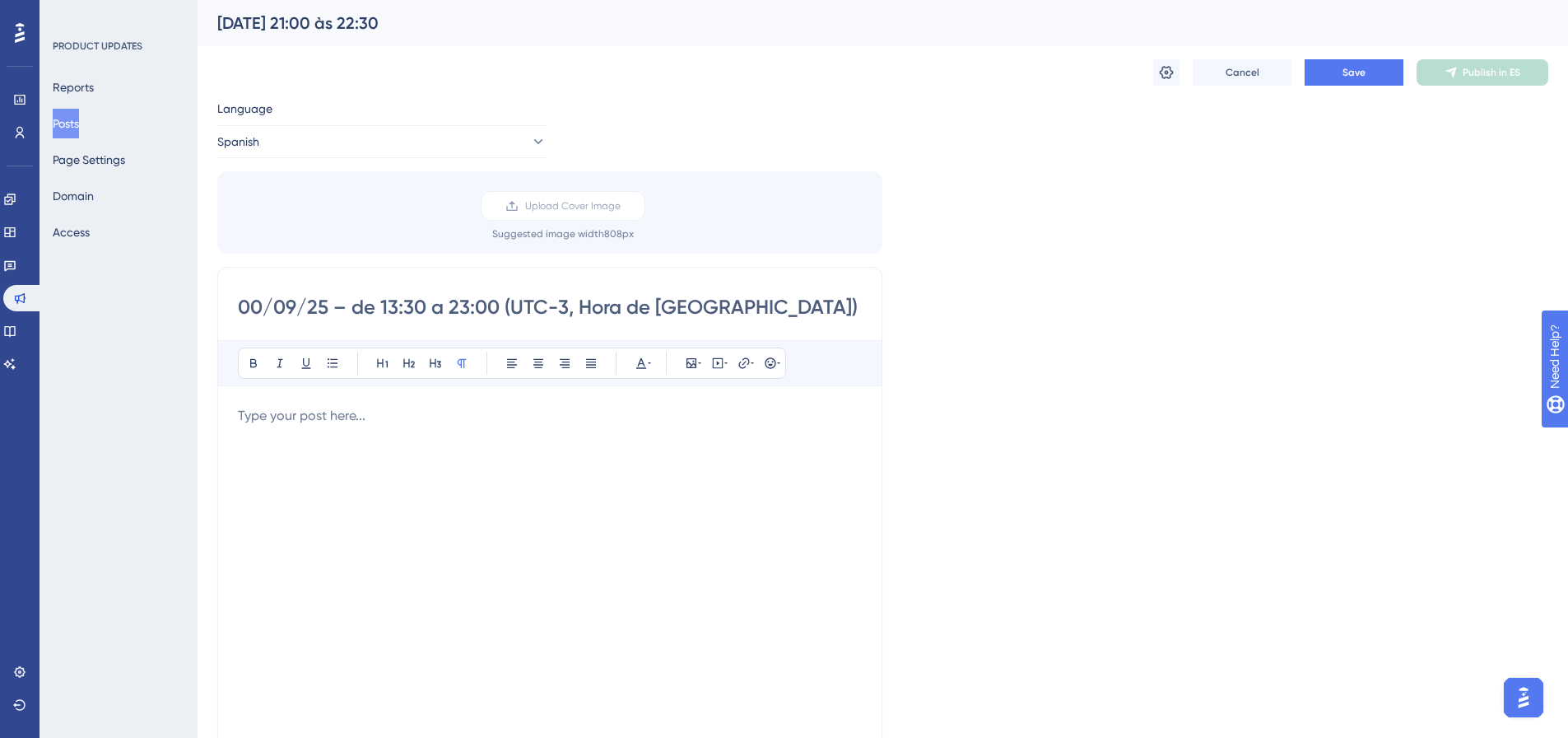
drag, startPoint x: 263, startPoint y: 302, endPoint x: 248, endPoint y: 307, distance: 15.8
click at [248, 307] on input "00/09/25 – de 13:30 a 23:00 (UTC-3, Hora de [GEOGRAPHIC_DATA])" at bounding box center [550, 307] width 624 height 26
click at [245, 308] on input "00/09/25 – de 13:30 a 23:00 (UTC-3, Hora de [GEOGRAPHIC_DATA])" at bounding box center [550, 307] width 624 height 26
drag, startPoint x: 392, startPoint y: 308, endPoint x: 379, endPoint y: 312, distance: 13.6
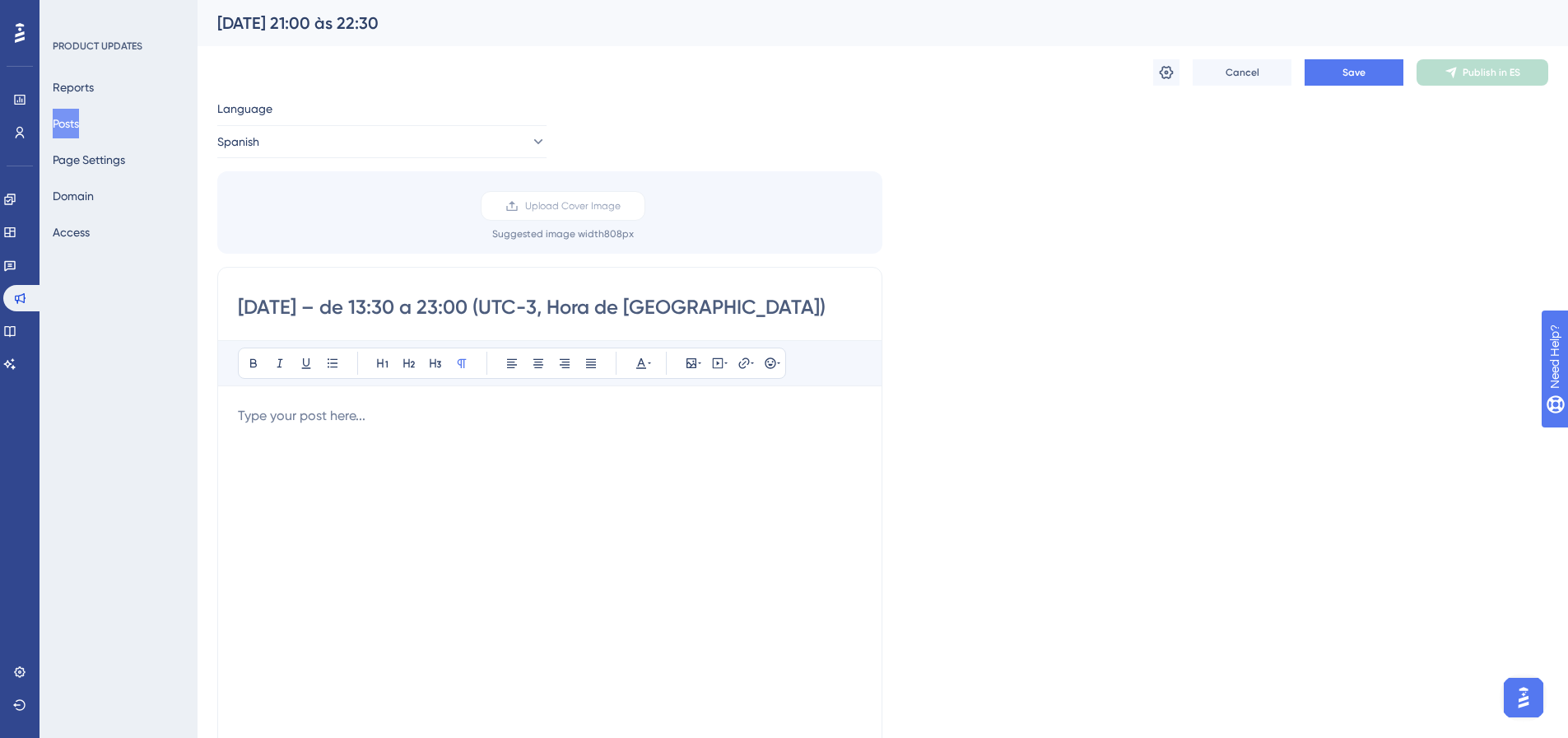
click at [379, 312] on input "[DATE] – de 13:30 a 23:00 (UTC-3, Hora de [GEOGRAPHIC_DATA])" at bounding box center [550, 307] width 624 height 26
click at [400, 312] on input "[DATE] – de 21:30 a 23:00 (UTC-3, Hora de [GEOGRAPHIC_DATA])" at bounding box center [550, 307] width 624 height 26
click at [453, 305] on input "[DATE] – de 21:00 a 23:00 (UTC-3, Hora de [GEOGRAPHIC_DATA])" at bounding box center [550, 307] width 624 height 26
drag, startPoint x: 482, startPoint y: 307, endPoint x: 471, endPoint y: 305, distance: 11.2
click at [471, 305] on input "[DATE] – de 21:00 a 22:00 (UTC-3, Hora de [GEOGRAPHIC_DATA])" at bounding box center [550, 307] width 624 height 26
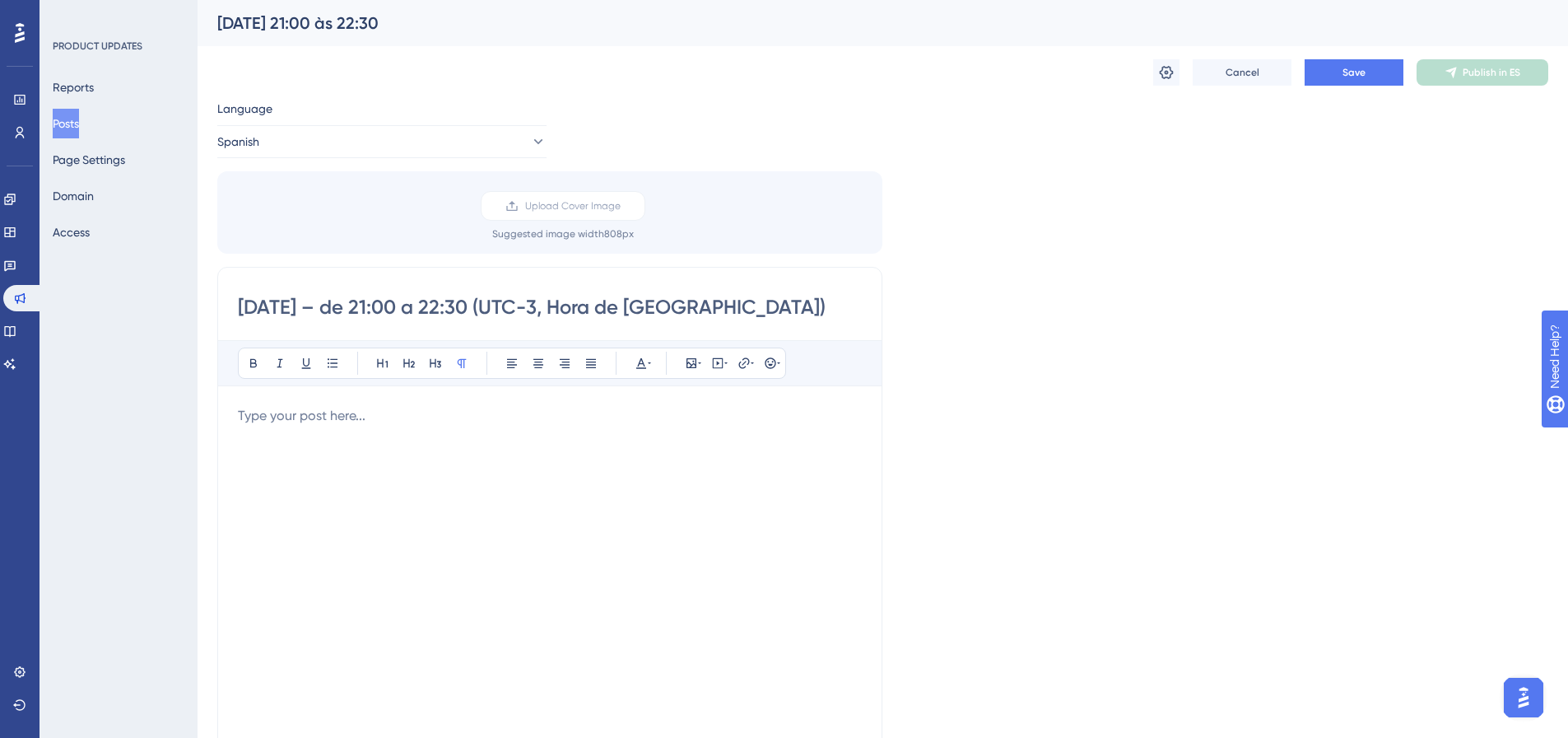
type input "[DATE] – de 21:00 a 22:30 (UTC-3, Hora de [GEOGRAPHIC_DATA])"
click at [513, 475] on div at bounding box center [550, 587] width 624 height 362
click at [497, 444] on div at bounding box center [550, 587] width 624 height 362
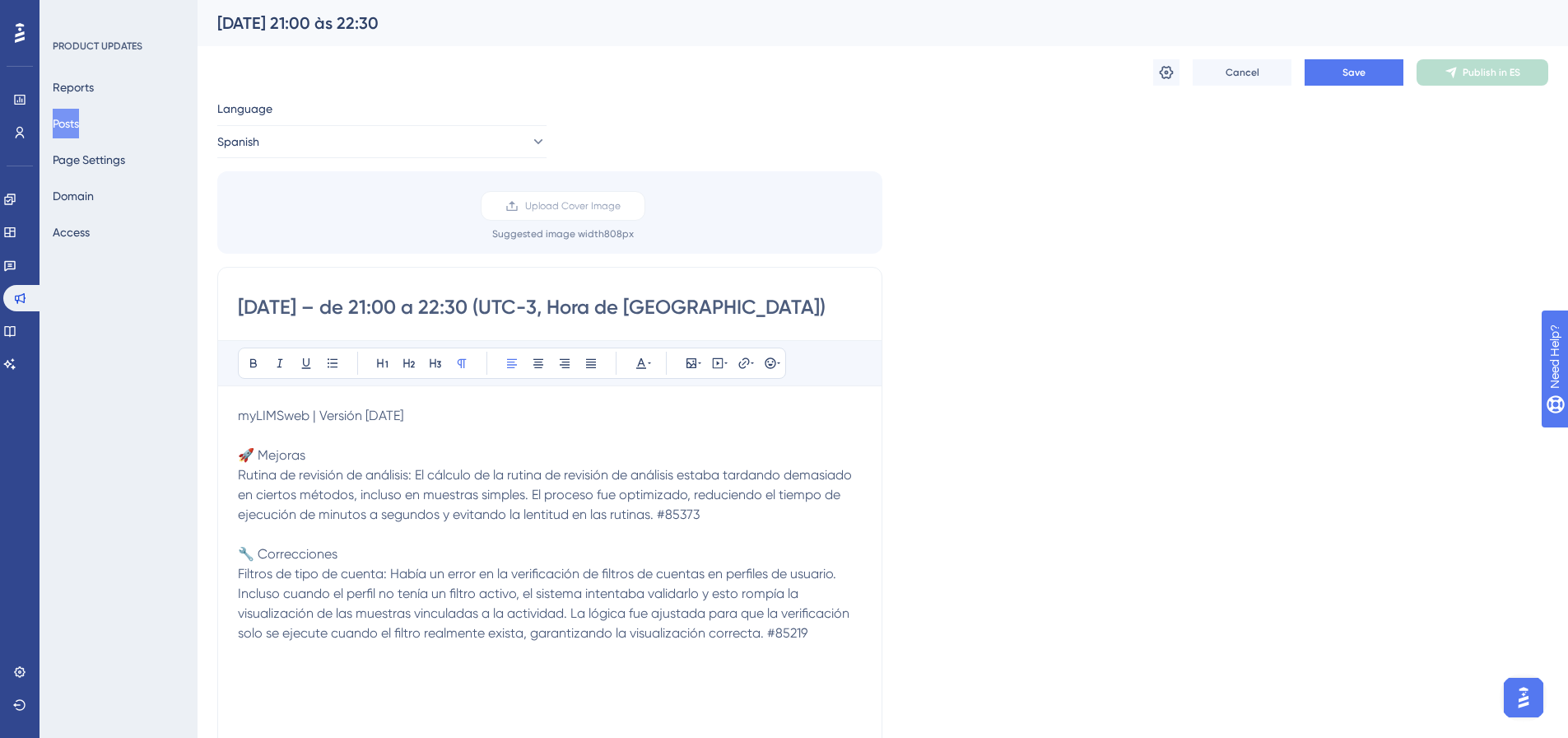
drag, startPoint x: 427, startPoint y: 418, endPoint x: 237, endPoint y: 402, distance: 190.7
click at [237, 402] on div "[DATE] – de 21:00 a 22:30 (UTC-3, Hora de Brasilia) Bold Italic Underline Bulle…" at bounding box center [550, 528] width 665 height 522
click at [258, 354] on button at bounding box center [253, 362] width 23 height 23
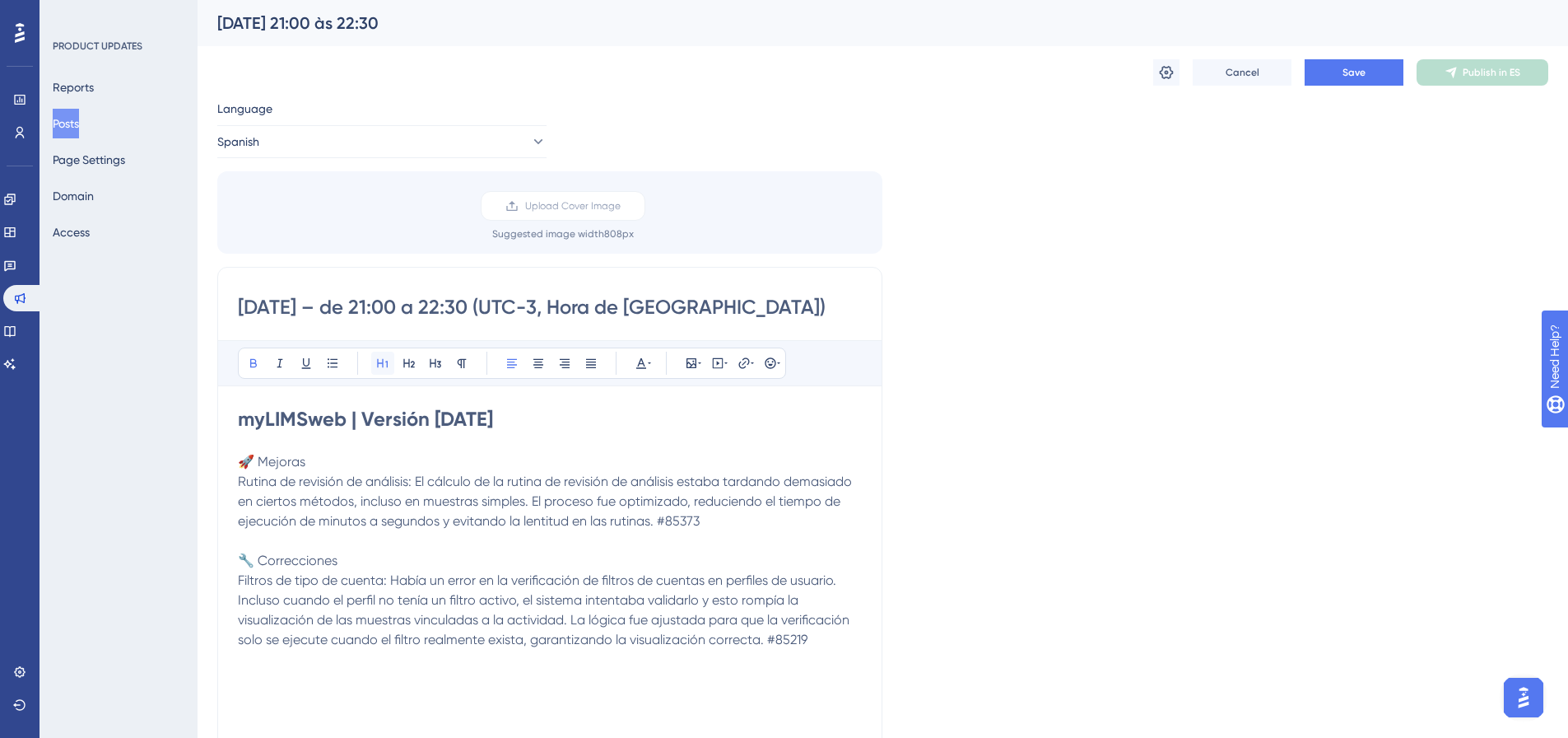
click at [386, 359] on icon at bounding box center [382, 363] width 13 height 13
drag, startPoint x: 311, startPoint y: 463, endPoint x: 233, endPoint y: 463, distance: 78.0
click at [233, 463] on div "[DATE] – de 21:00 a 22:30 (UTC-3, Hora de Brasilia) Bold Italic Underline Bulle…" at bounding box center [550, 528] width 665 height 522
click at [249, 354] on button at bounding box center [253, 362] width 23 height 23
click at [414, 361] on icon at bounding box center [409, 363] width 12 height 9
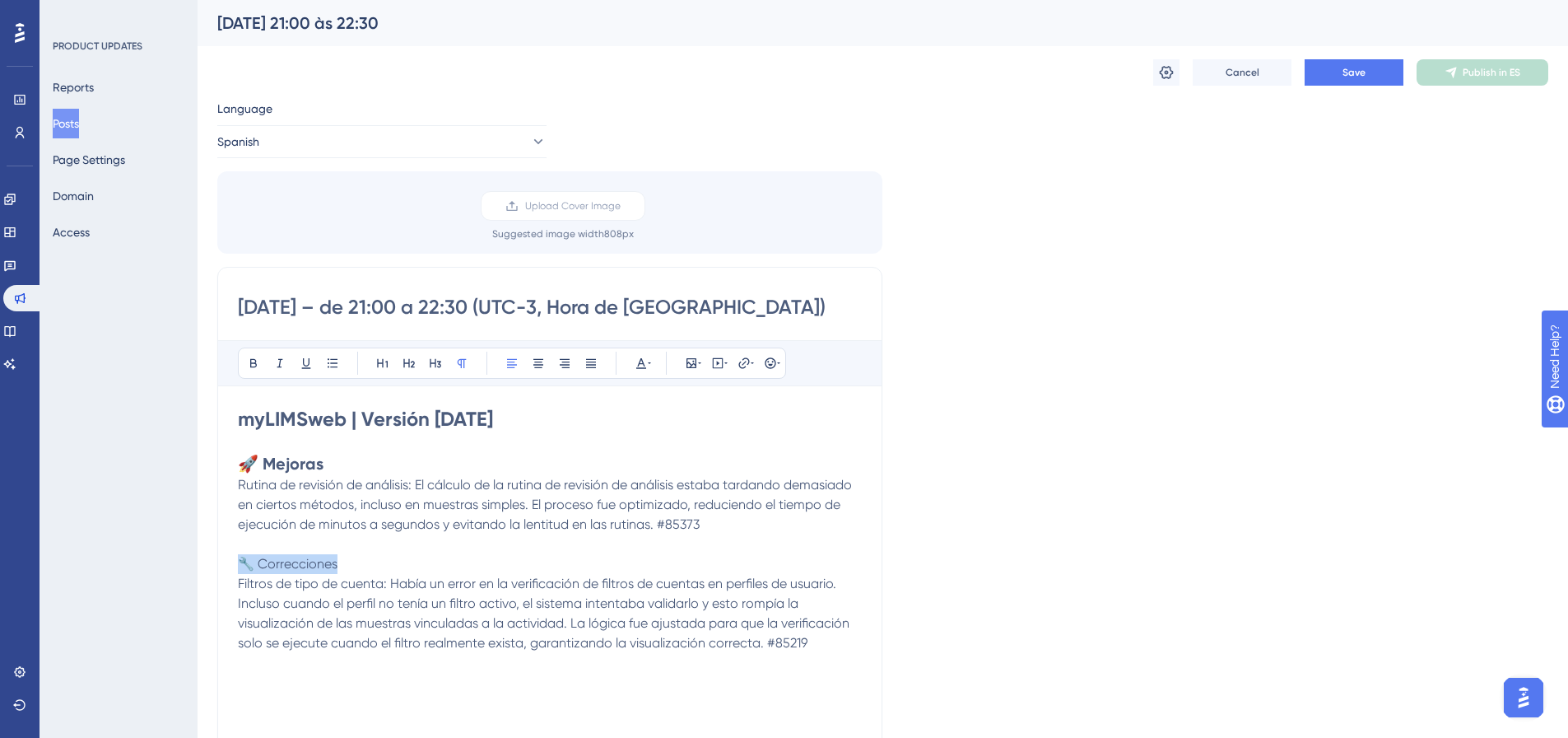
drag, startPoint x: 344, startPoint y: 562, endPoint x: 238, endPoint y: 554, distance: 106.3
click at [238, 554] on p "🔧 Correcciones" at bounding box center [550, 564] width 624 height 20
click at [255, 367] on icon at bounding box center [253, 363] width 6 height 9
click at [405, 362] on icon at bounding box center [409, 363] width 13 height 13
drag, startPoint x: 414, startPoint y: 482, endPoint x: 240, endPoint y: 479, distance: 174.0
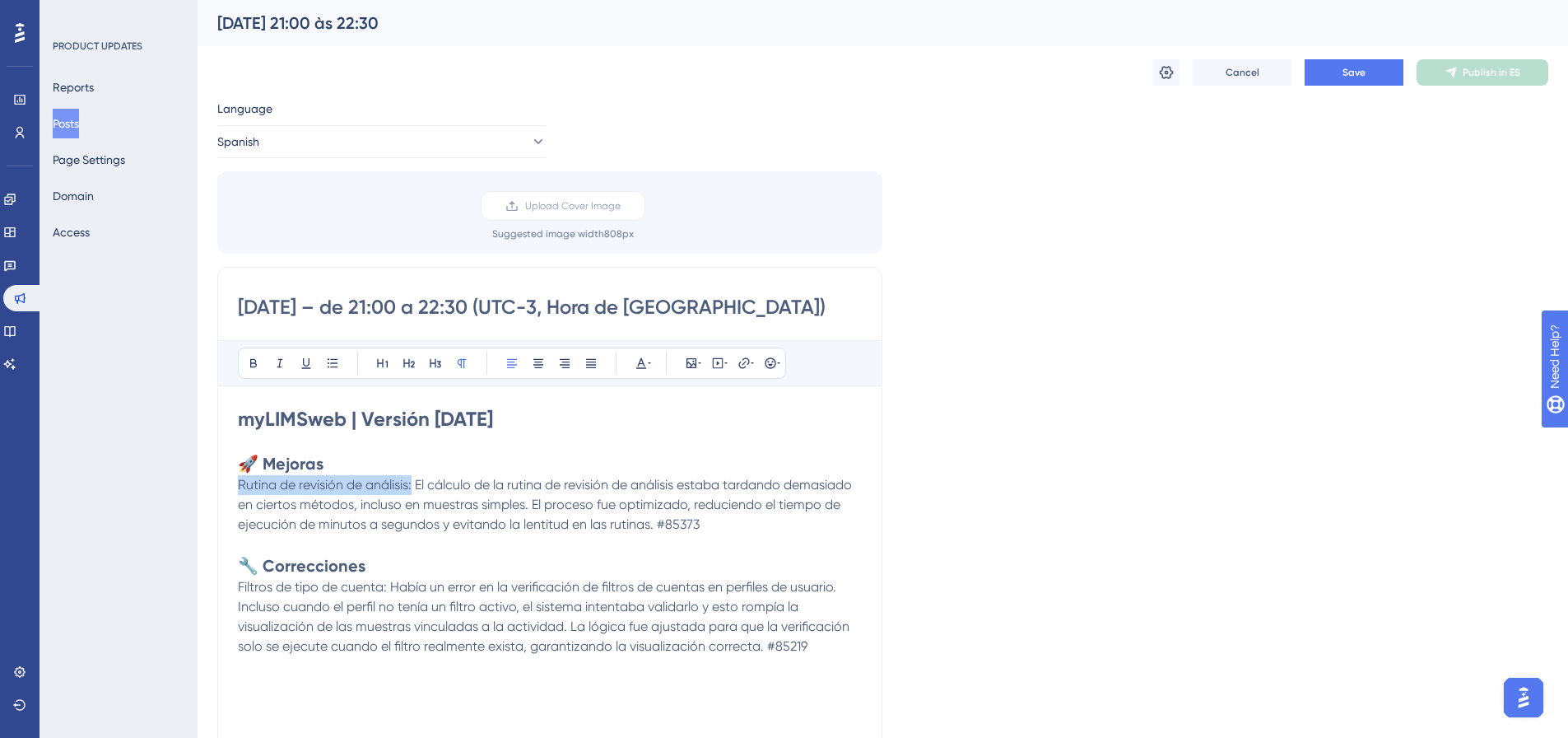
click at [240, 479] on span "Rutina de revisión de análisis: El cálculo de la rutina de revisión de análisis…" at bounding box center [546, 504] width 617 height 56
click at [251, 356] on button at bounding box center [253, 362] width 23 height 23
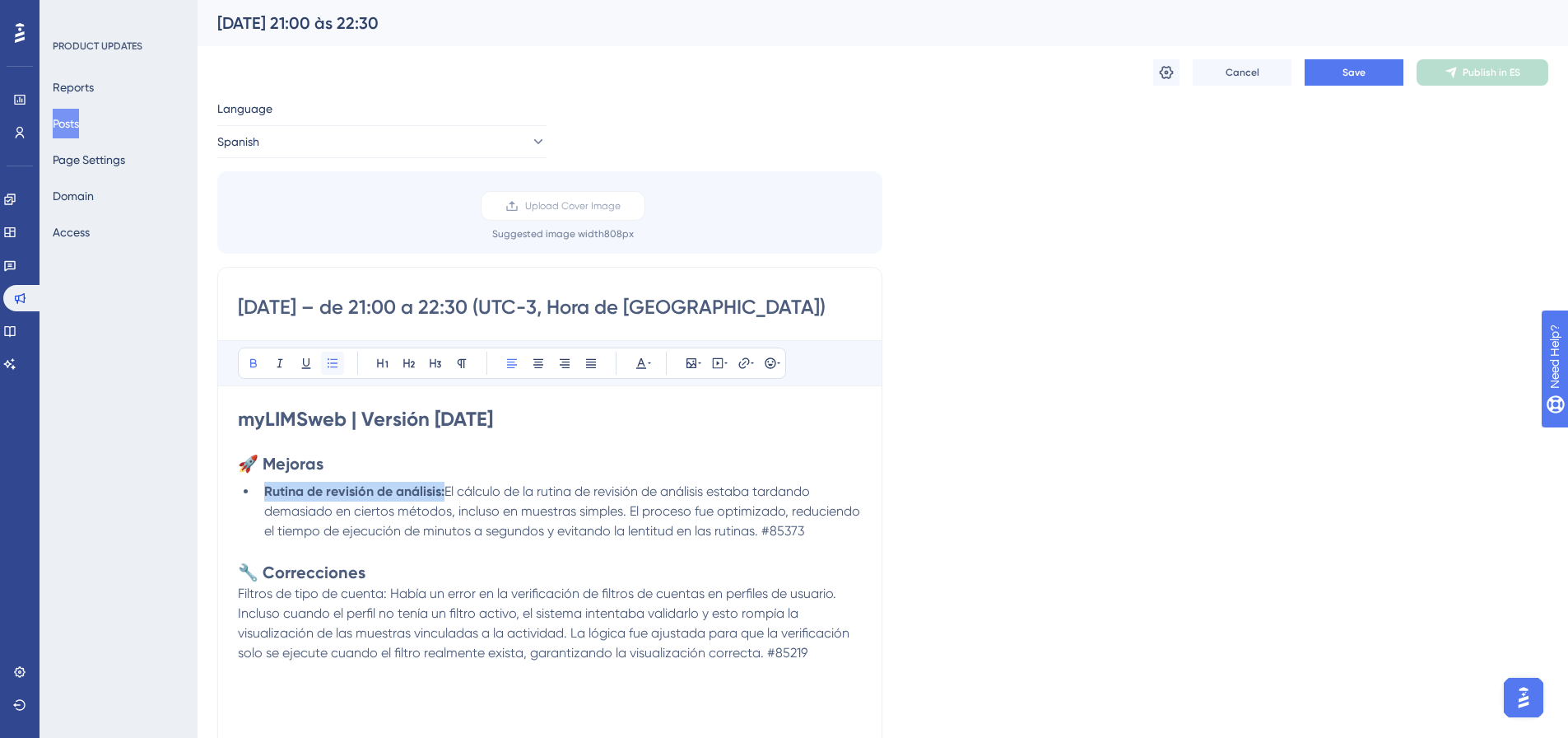
click at [334, 367] on icon at bounding box center [332, 362] width 10 height 9
drag, startPoint x: 824, startPoint y: 532, endPoint x: 764, endPoint y: 531, distance: 60.0
click at [764, 531] on li "Rutina de revisión de análisis: El cálculo de la rutina de revisión de análisis…" at bounding box center [560, 511] width 604 height 59
click at [643, 354] on button at bounding box center [641, 362] width 23 height 23
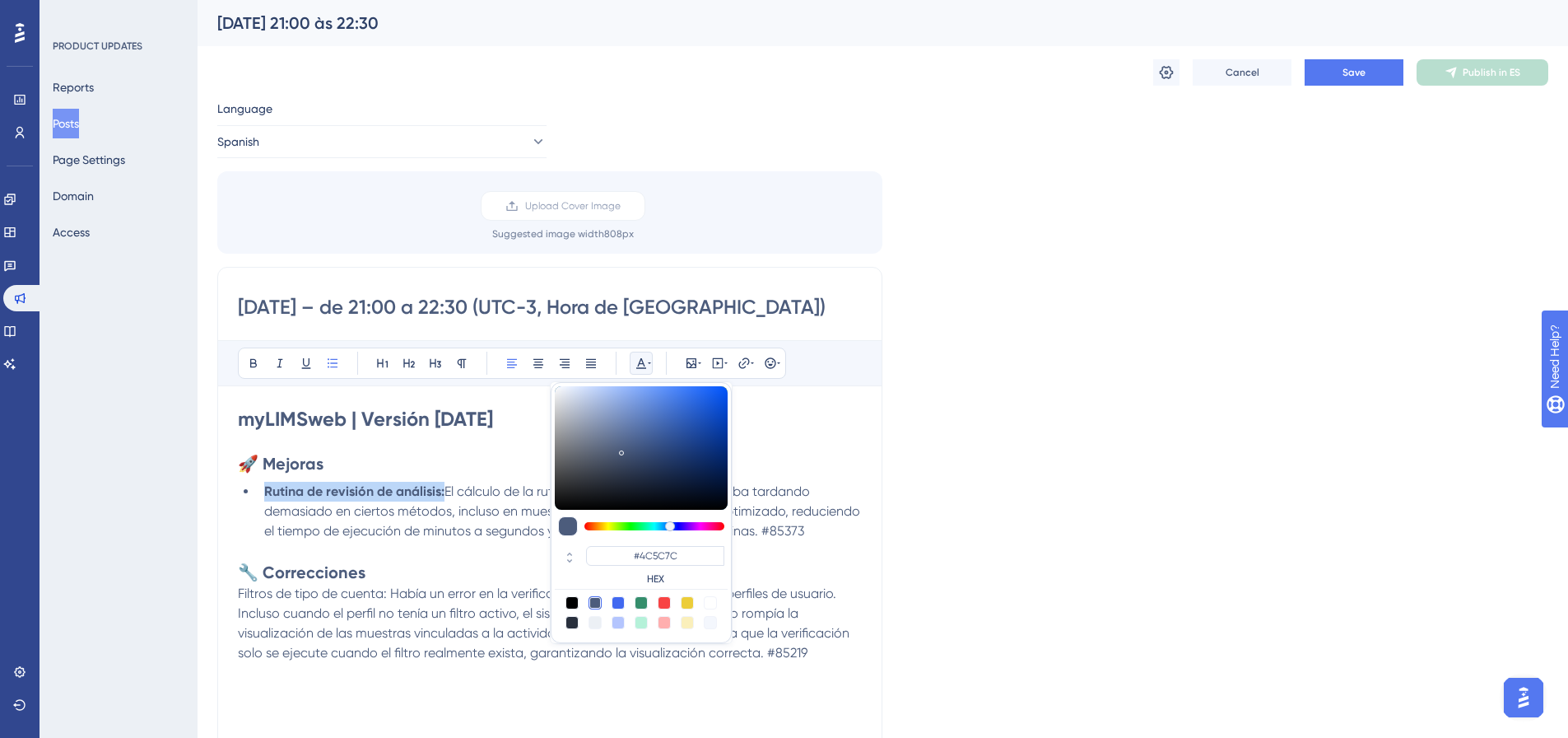
click at [707, 594] on div "#4C5C7C HEX" at bounding box center [641, 512] width 181 height 261
click at [712, 601] on div at bounding box center [710, 602] width 13 height 13
type input "#FFFFFF"
drag, startPoint x: 806, startPoint y: 646, endPoint x: 770, endPoint y: 653, distance: 36.7
click at [770, 653] on p "Filtros de tipo de cuenta: Había un error en la verificación de filtros de cuen…" at bounding box center [550, 622] width 624 height 79
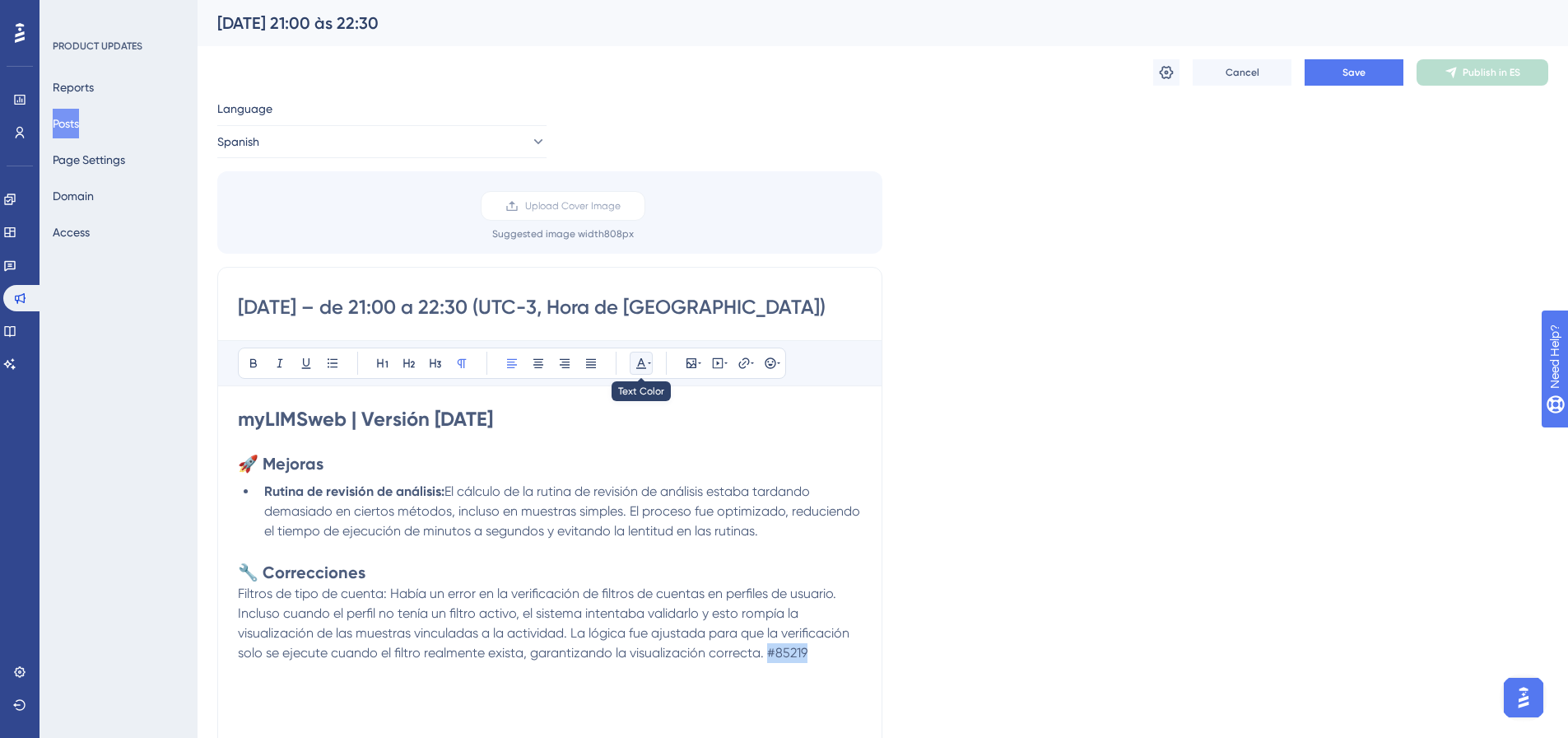
click at [642, 359] on icon at bounding box center [641, 363] width 13 height 13
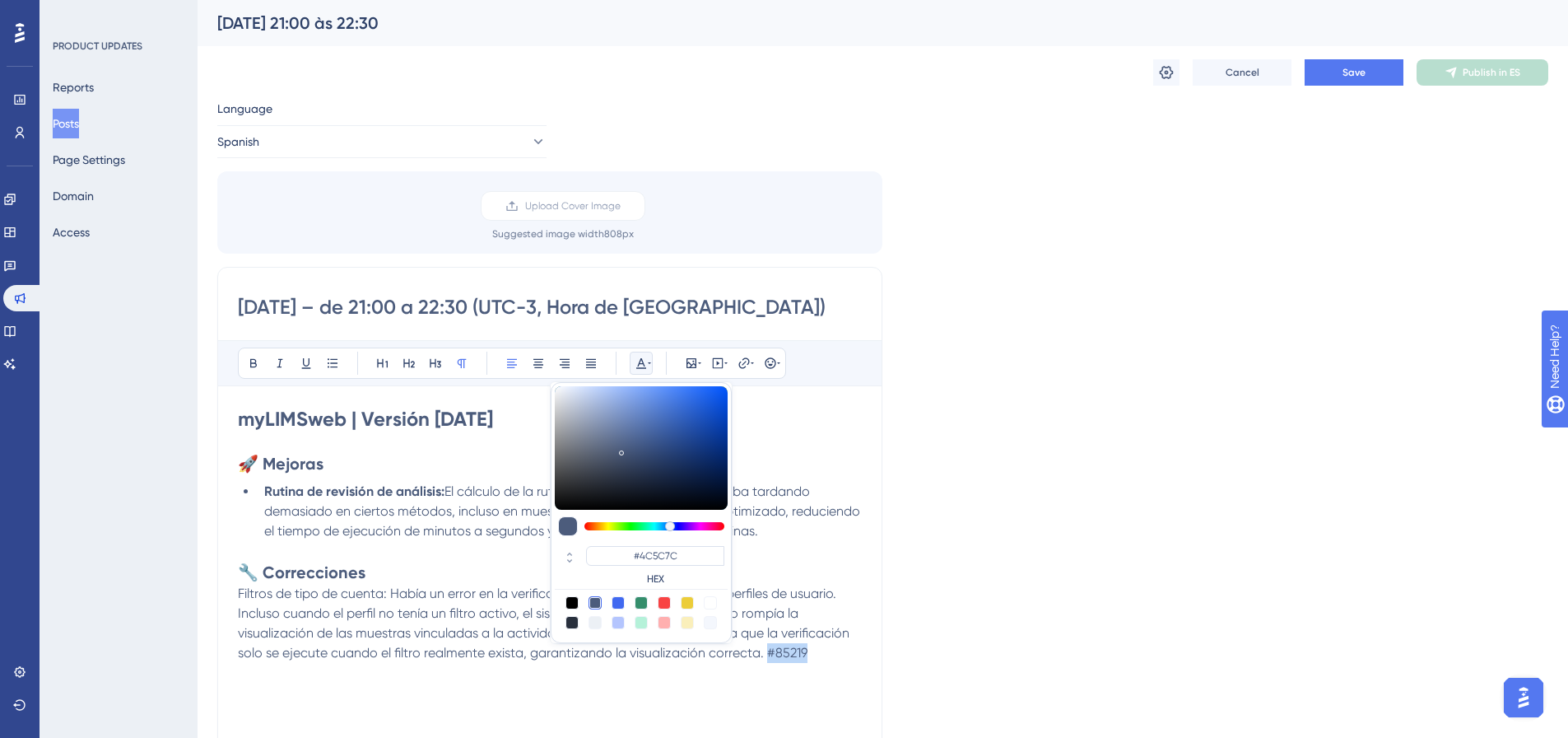
click at [713, 600] on div at bounding box center [710, 602] width 13 height 13
type input "#FFFFFF"
drag, startPoint x: 386, startPoint y: 596, endPoint x: 235, endPoint y: 590, distance: 151.1
click at [235, 590] on div "[DATE] – de 21:00 a 22:30 (UTC-3, Hora de [GEOGRAPHIC_DATA]) Bold Italic Underl…" at bounding box center [550, 528] width 665 height 522
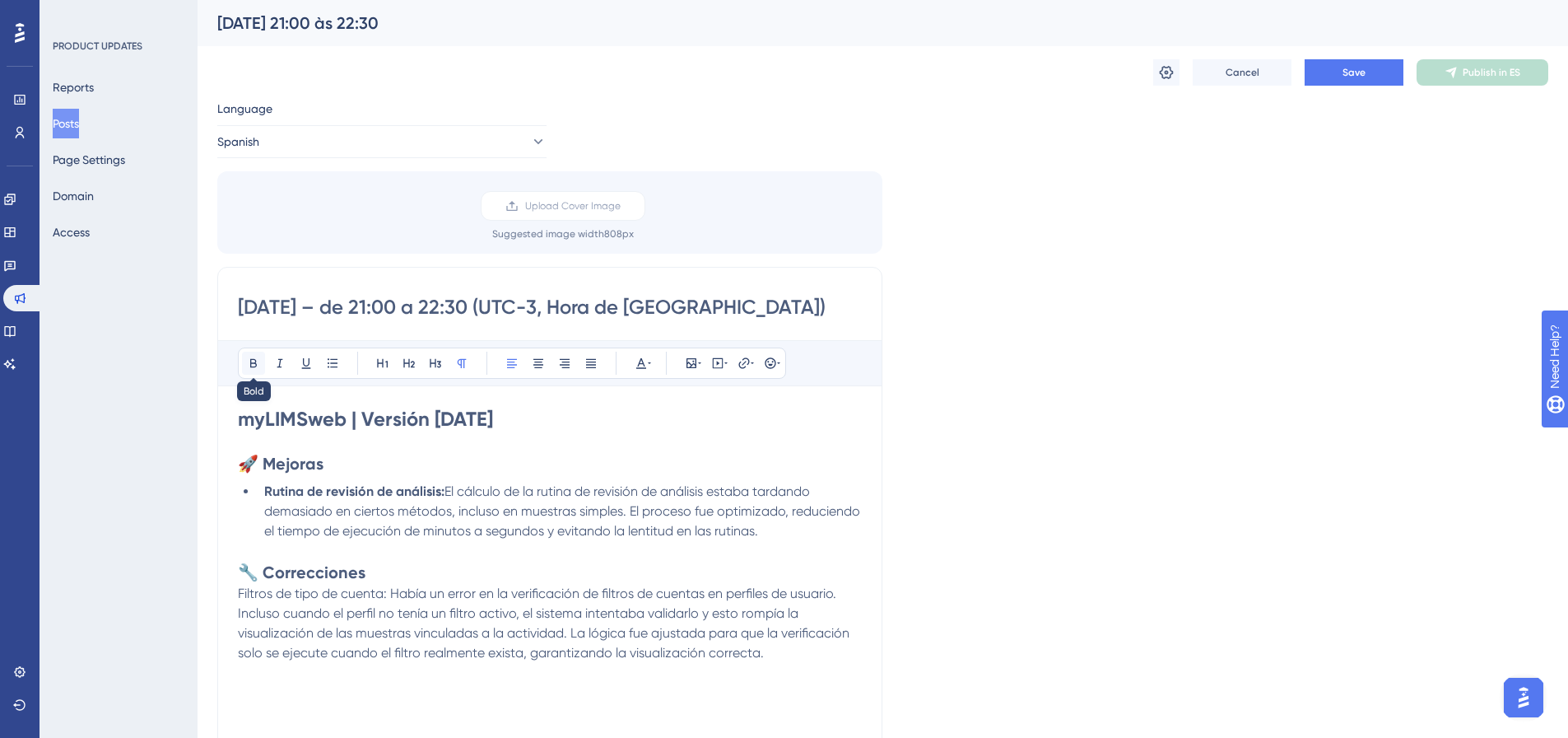
click at [258, 359] on icon at bounding box center [253, 363] width 13 height 13
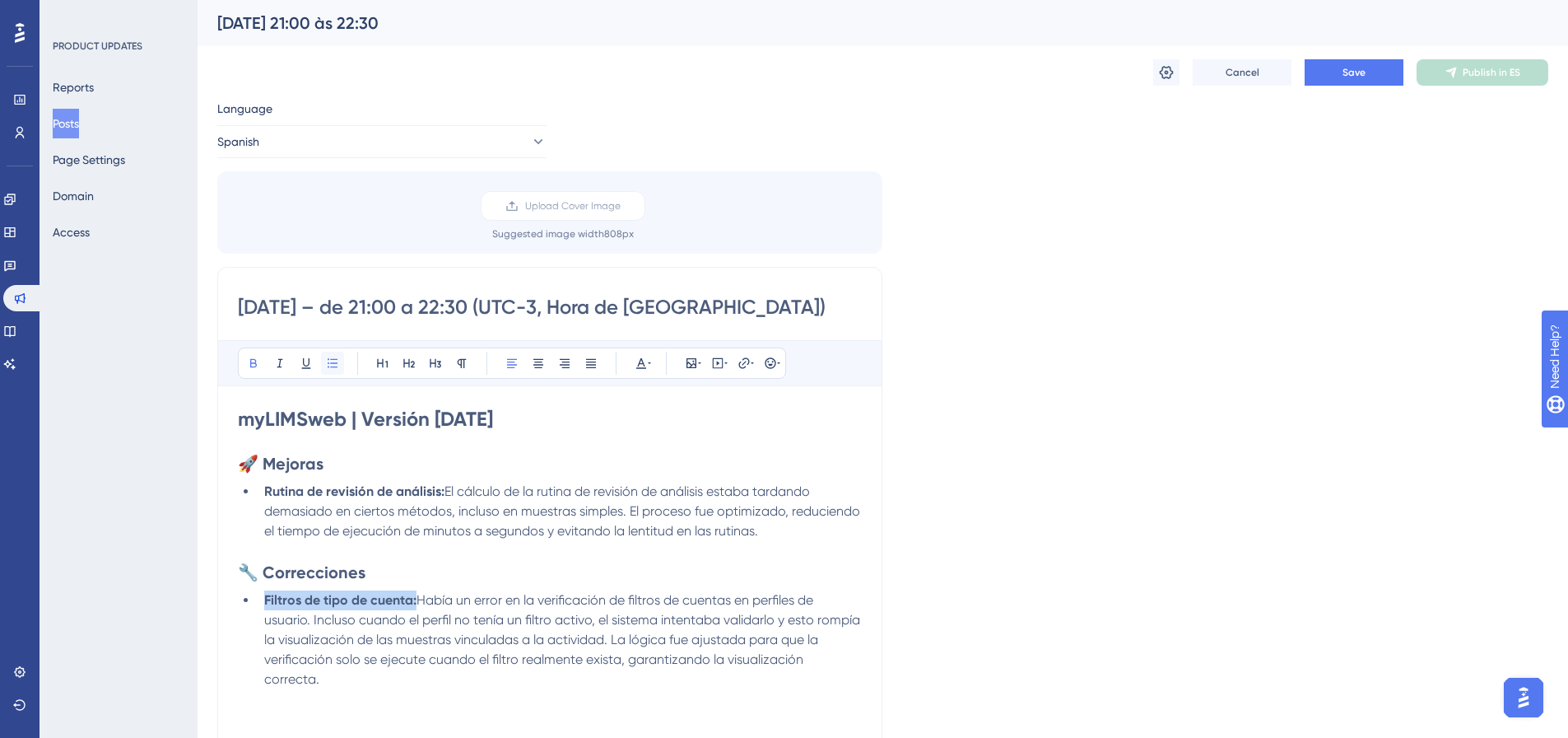
click at [329, 359] on icon at bounding box center [332, 363] width 13 height 13
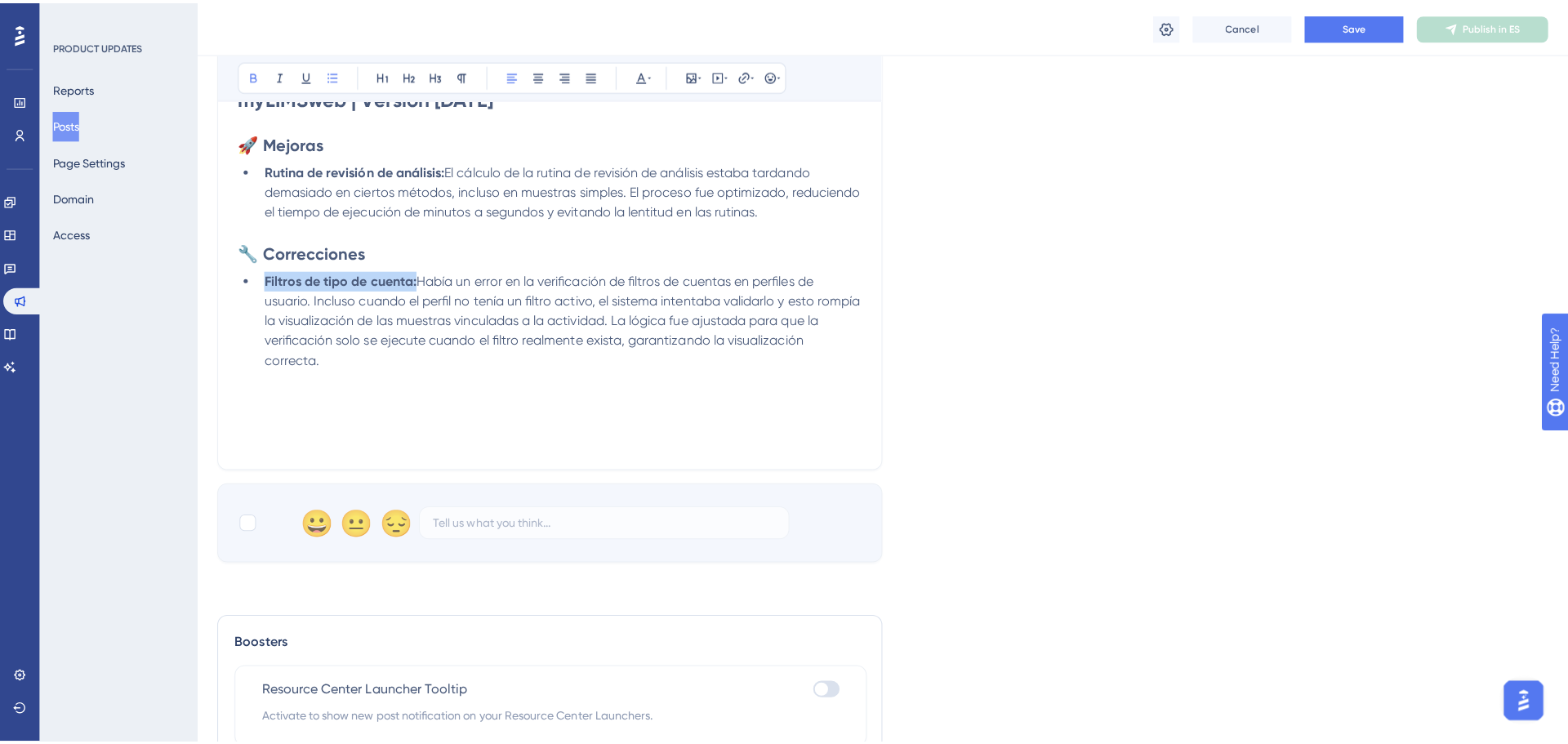
scroll to position [81, 0]
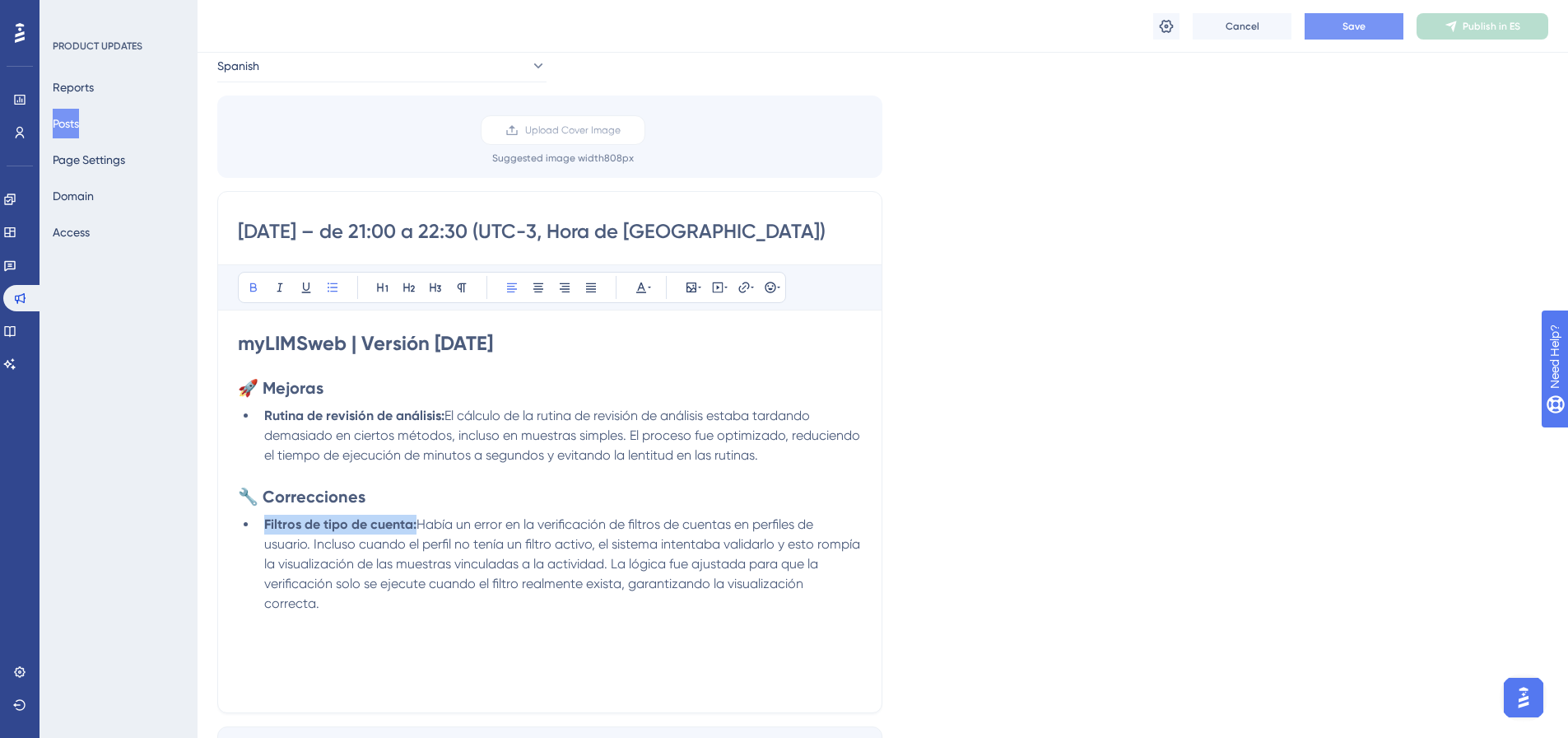
click at [1332, 30] on button "Save" at bounding box center [1354, 25] width 99 height 26
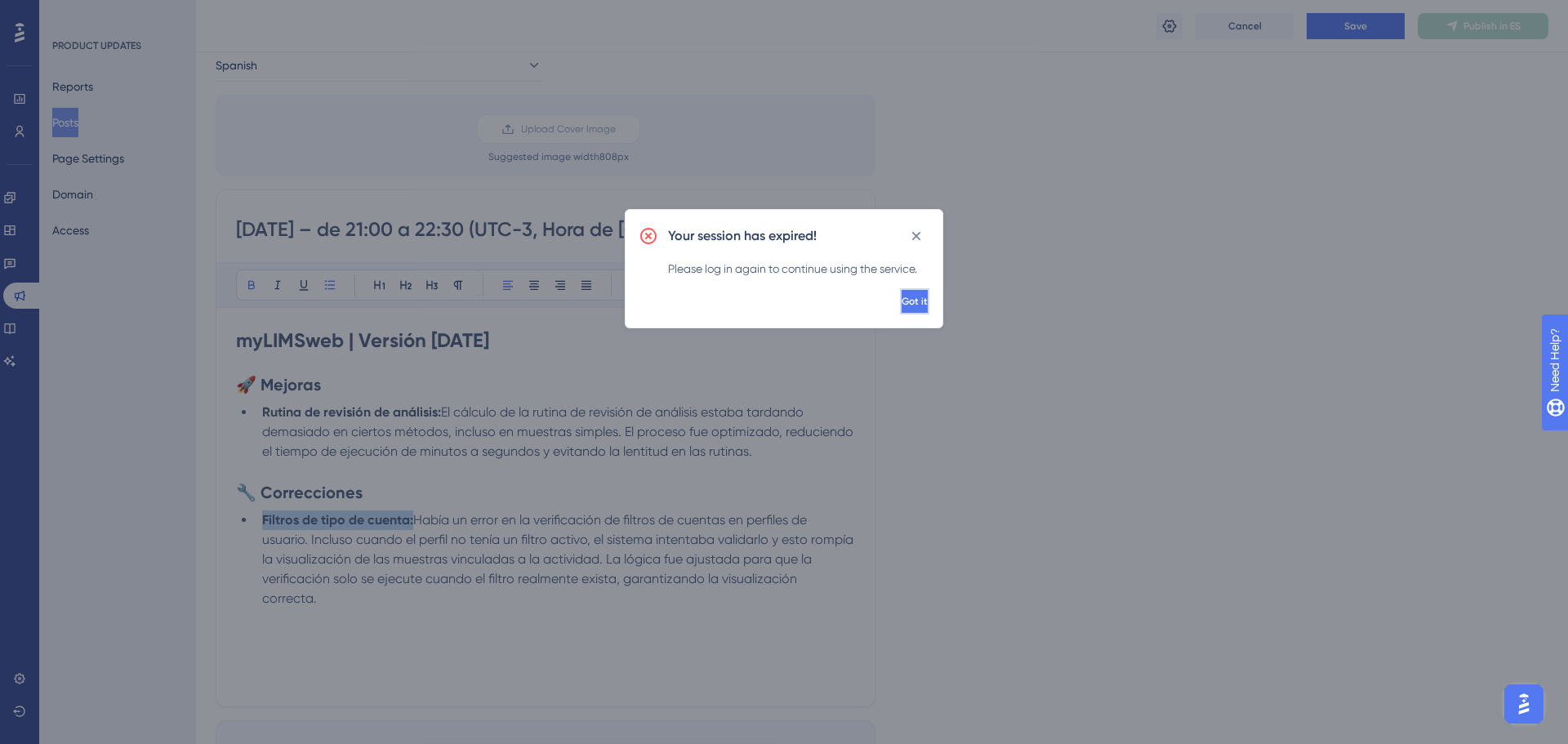
click at [902, 303] on span "Got it" at bounding box center [914, 302] width 26 height 13
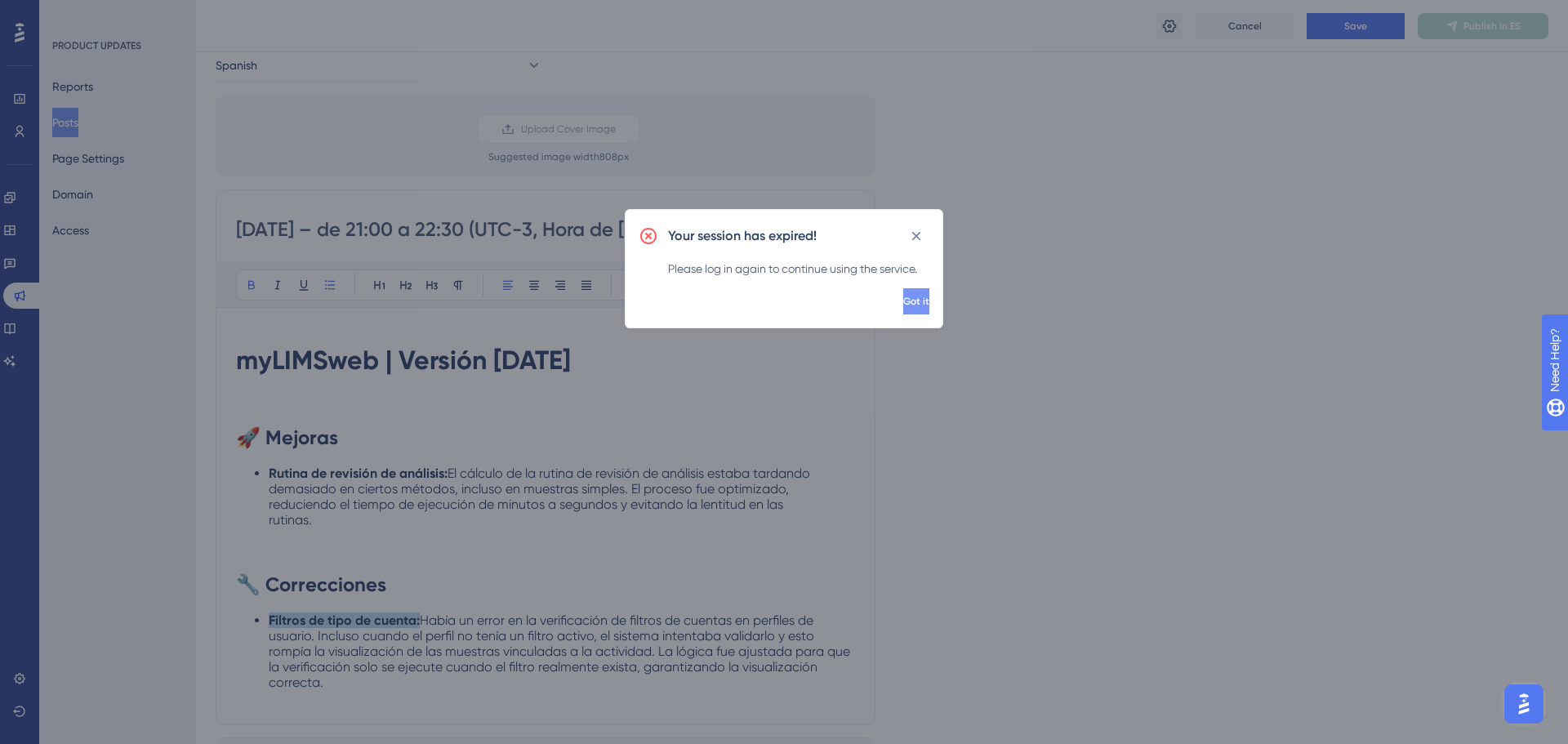
scroll to position [0, 0]
